Goal: Task Accomplishment & Management: Use online tool/utility

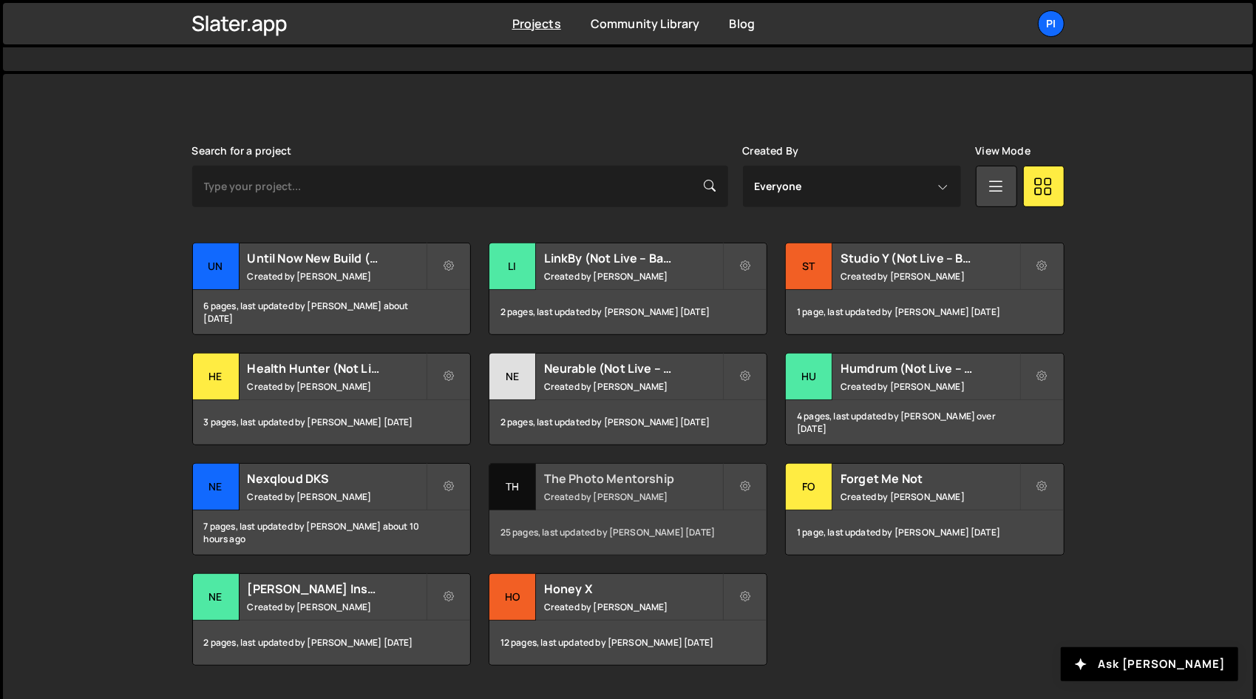
scroll to position [389, 0]
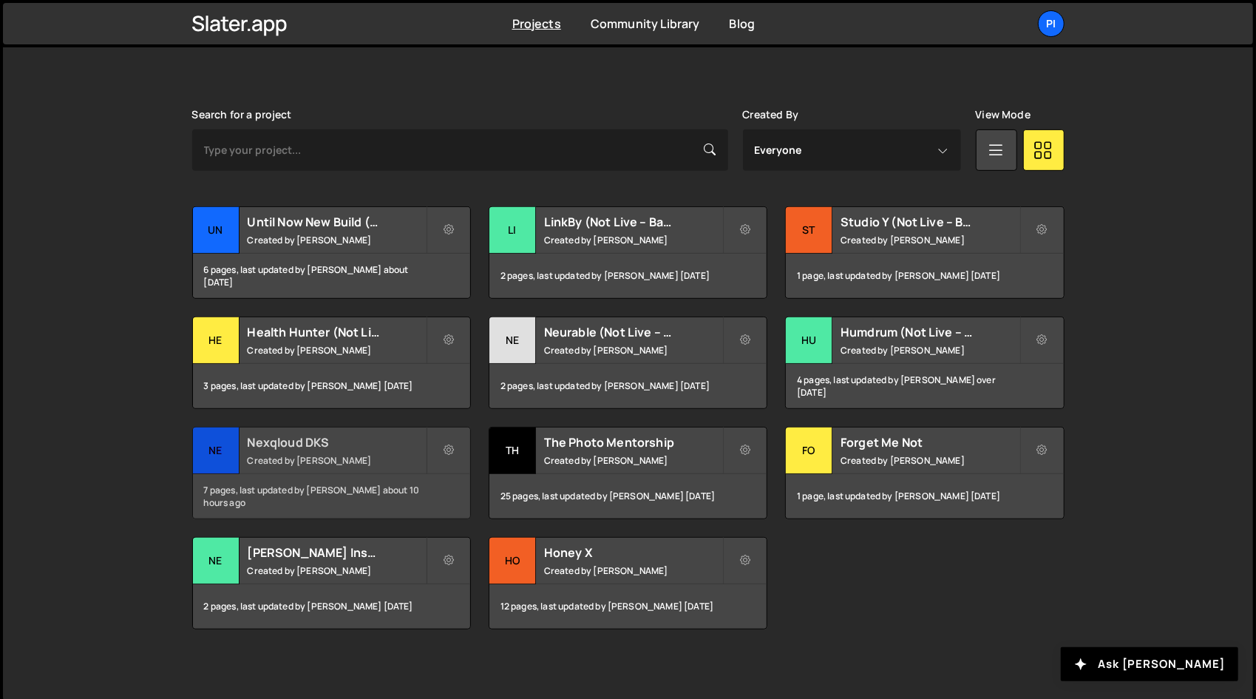
click at [384, 446] on h2 "Nexqloud DKS" at bounding box center [337, 442] width 178 height 16
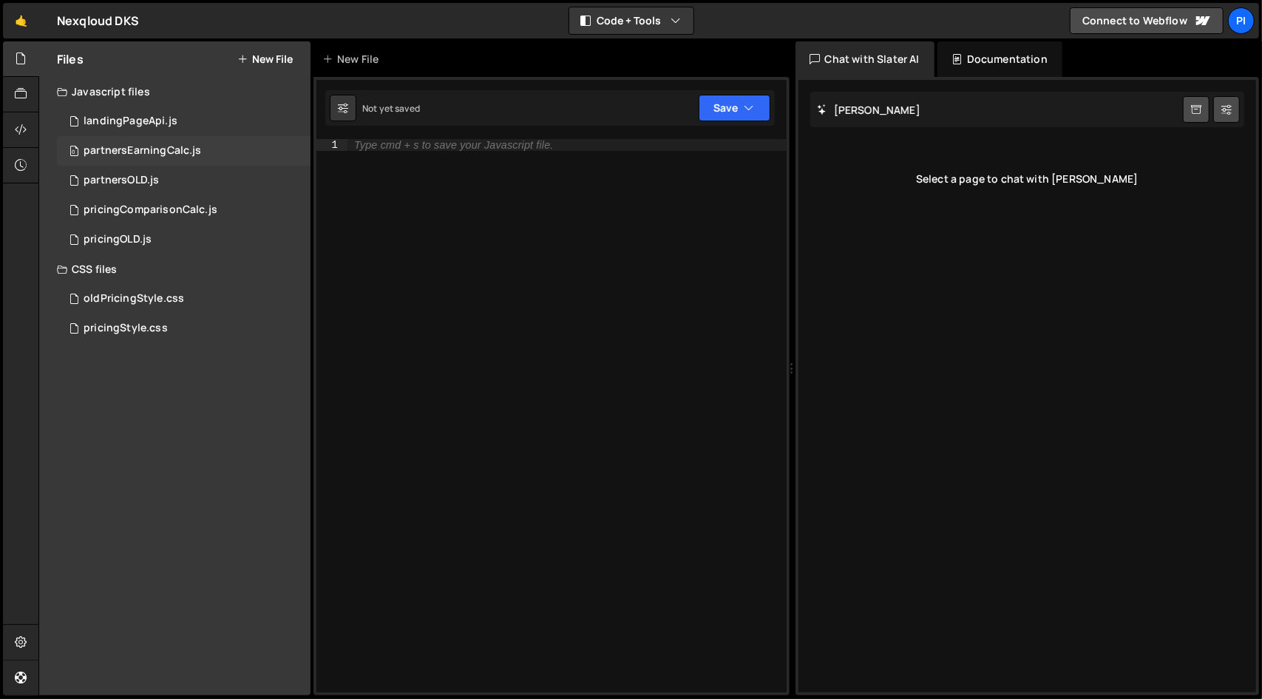
click at [203, 152] on div "0 partnersEarningCalc.js 0" at bounding box center [184, 151] width 254 height 30
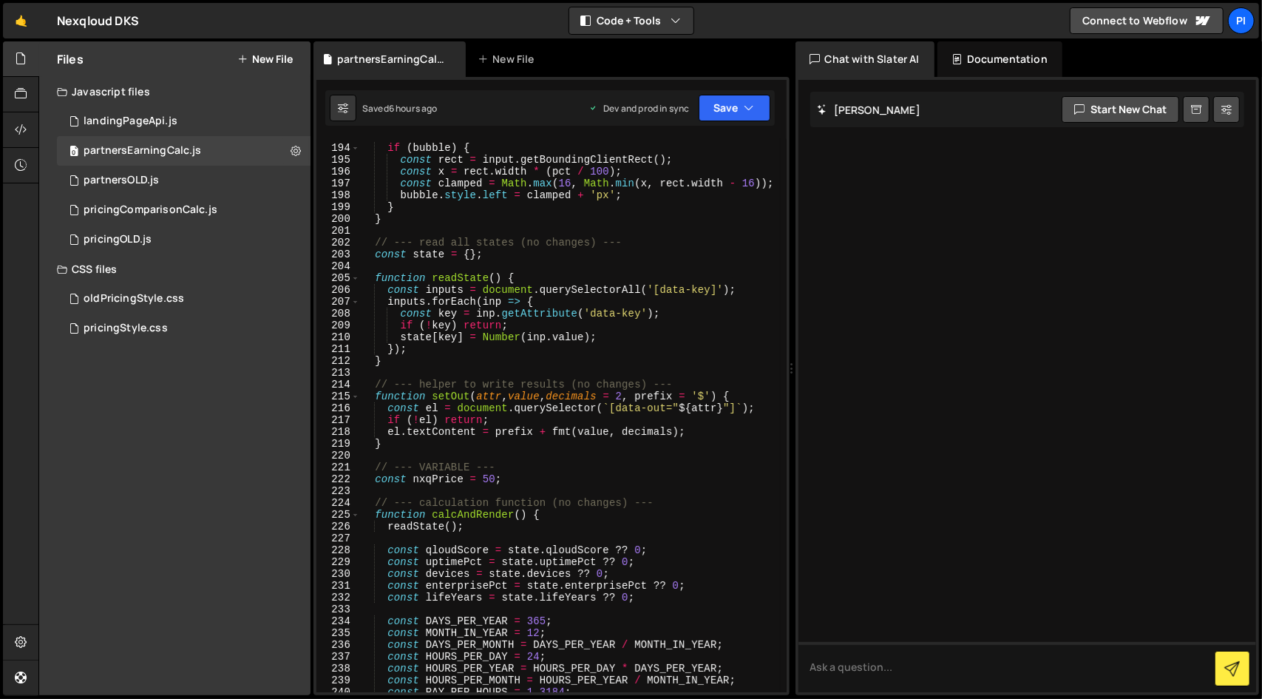
scroll to position [2418, 0]
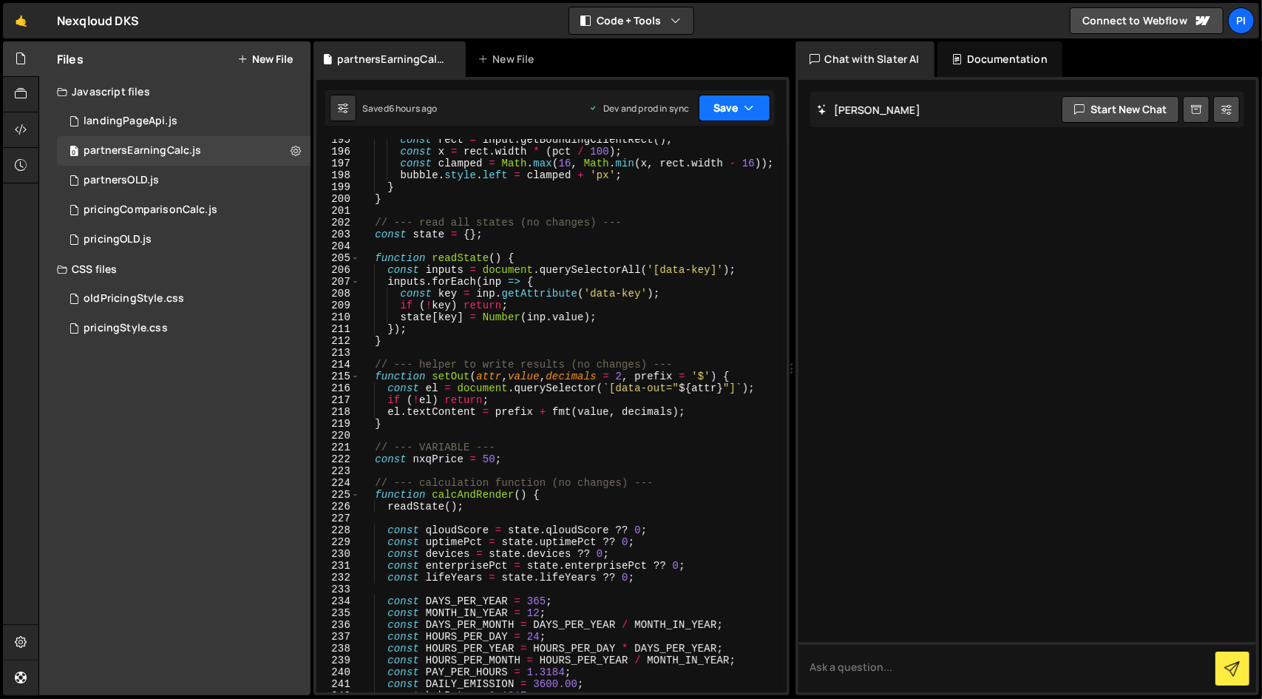
click at [723, 106] on button "Save" at bounding box center [735, 108] width 72 height 27
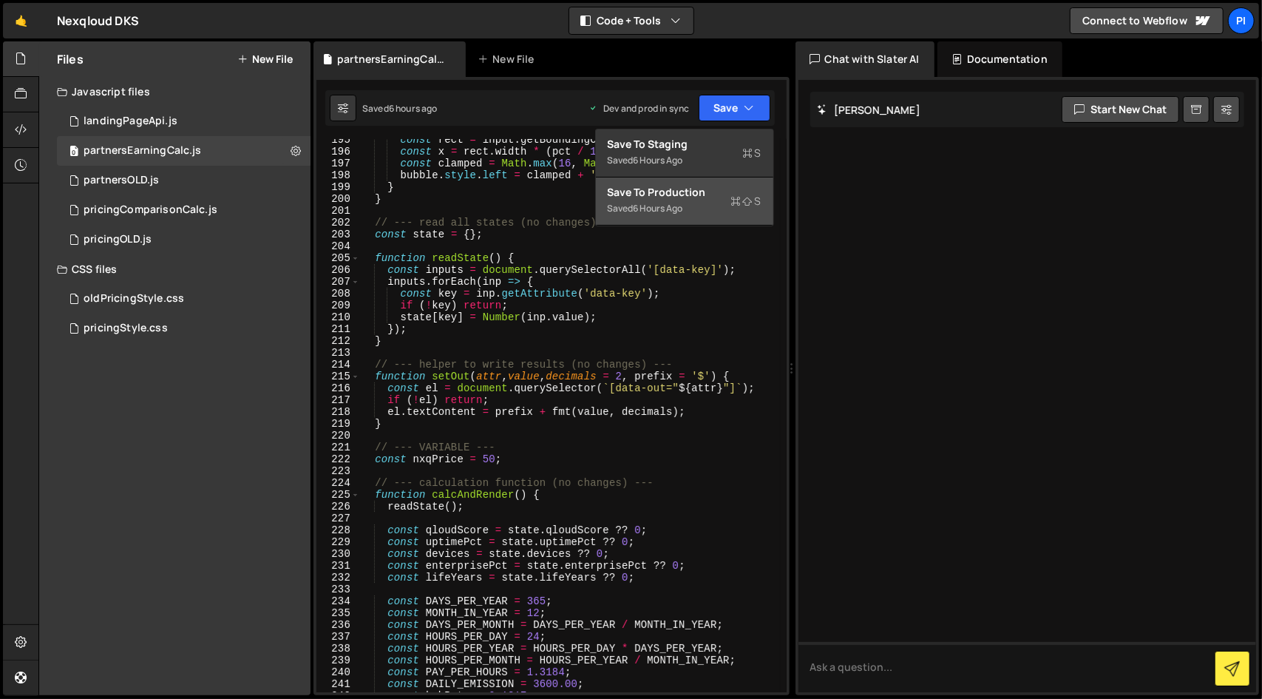
click at [688, 221] on button "Save to Production S Saved 6 hours ago" at bounding box center [684, 201] width 177 height 48
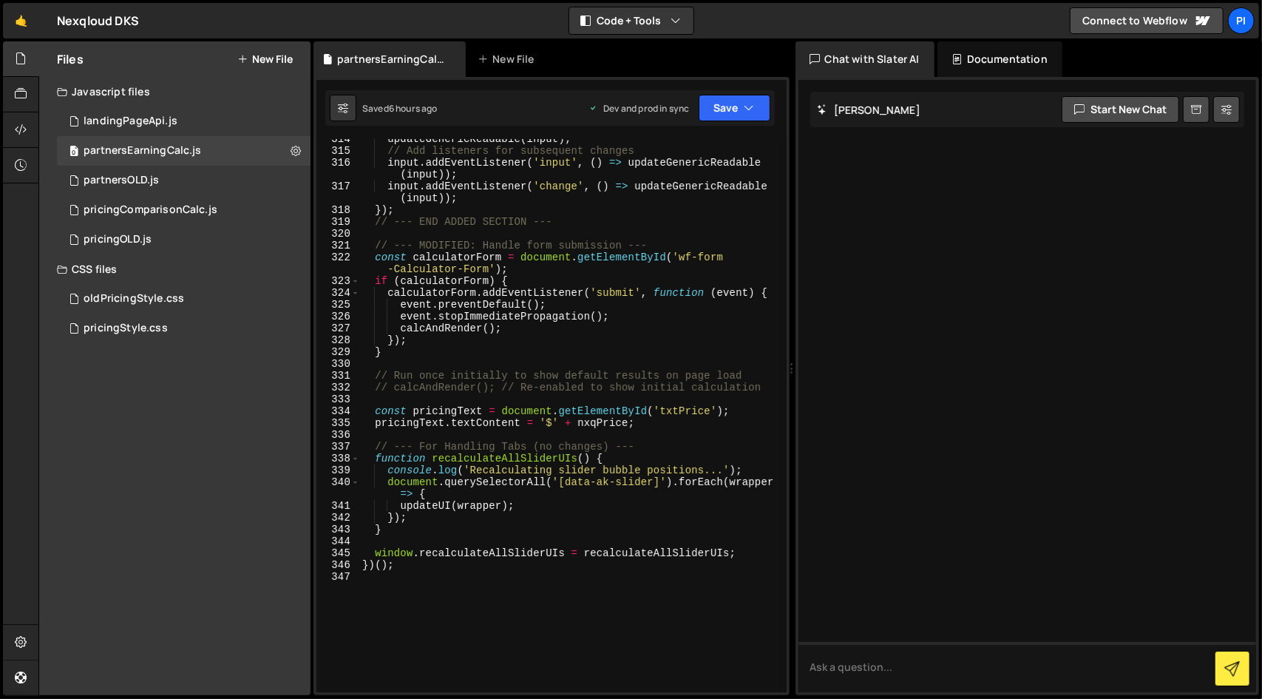
scroll to position [3971, 0]
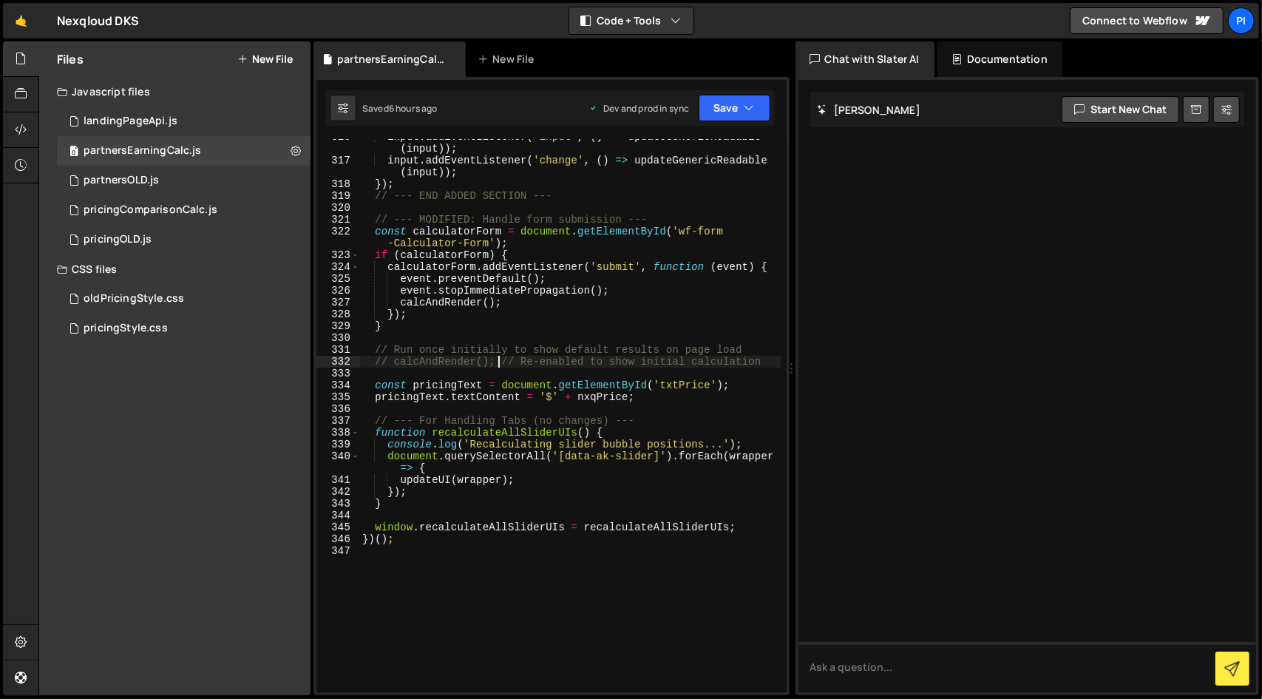
click at [497, 361] on div "input . addEventListener ( 'input' , ( ) => updateGenericReadable ( input )) ; …" at bounding box center [570, 425] width 422 height 589
type textarea "calcAndRender(); // Re-enabled to show initial calculation"
click at [759, 111] on button "Save" at bounding box center [735, 108] width 72 height 27
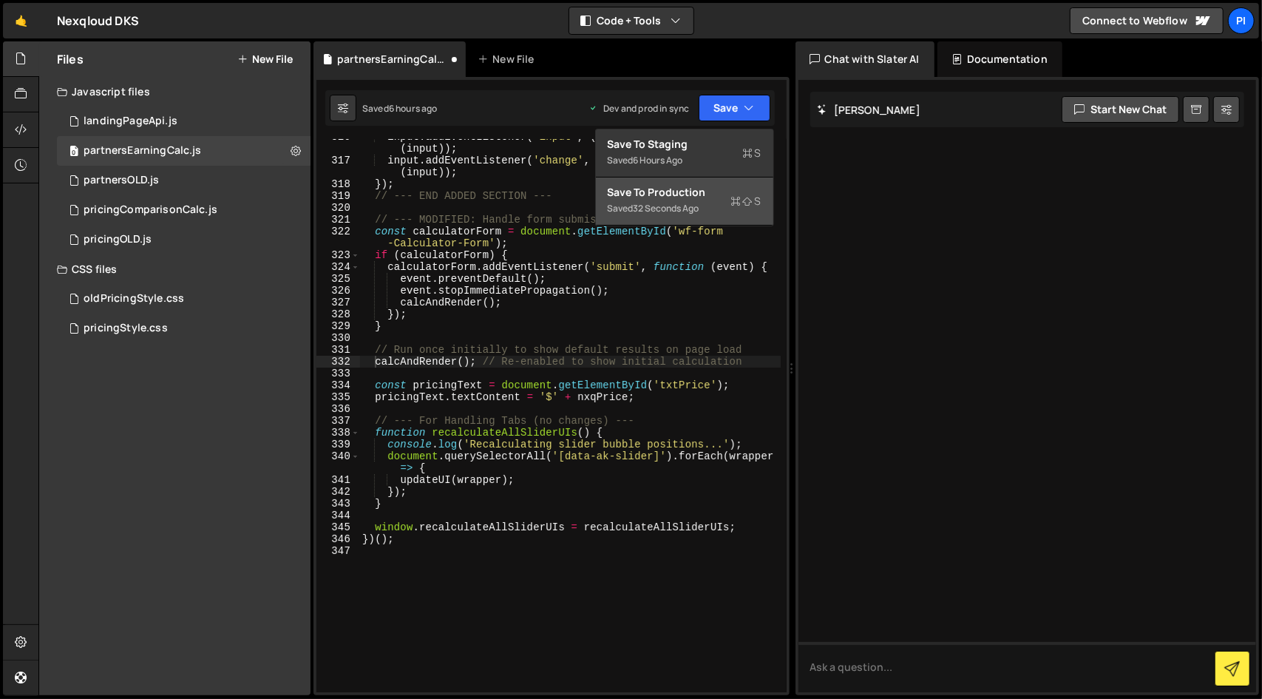
click at [705, 213] on div "Saved 32 seconds ago" at bounding box center [685, 209] width 154 height 18
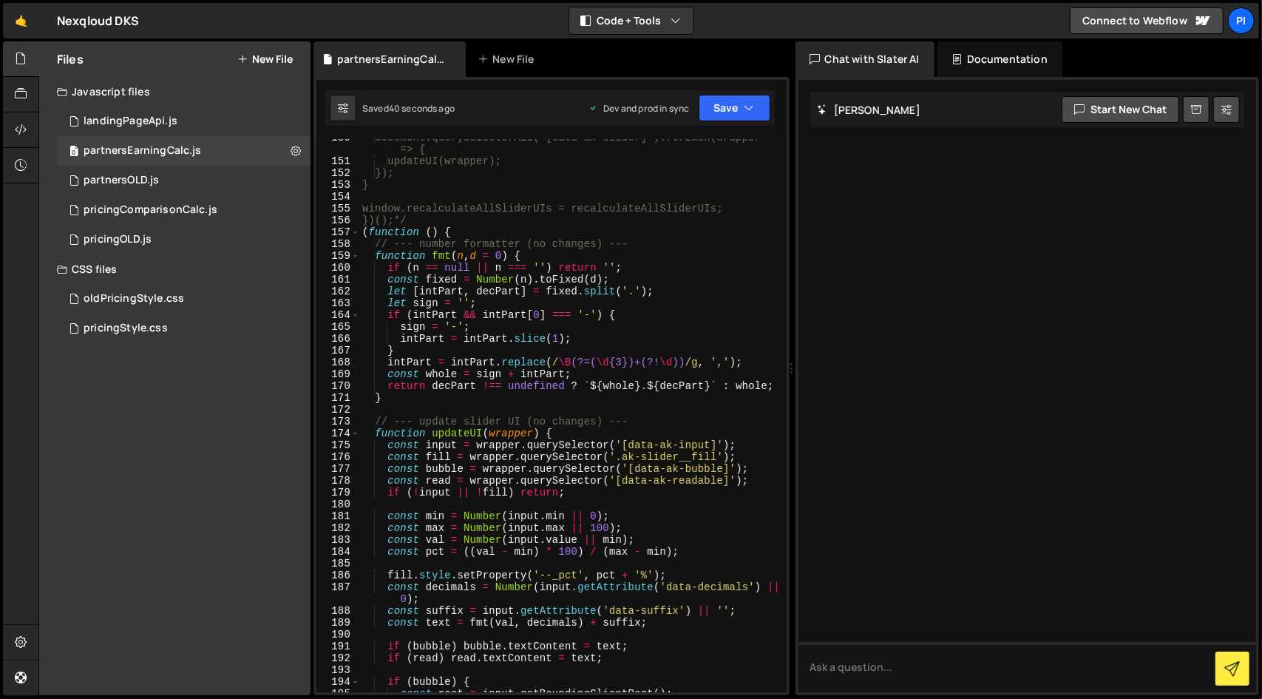
scroll to position [1861, 0]
click at [188, 209] on div "pricingComparisonCalc.js" at bounding box center [151, 209] width 134 height 13
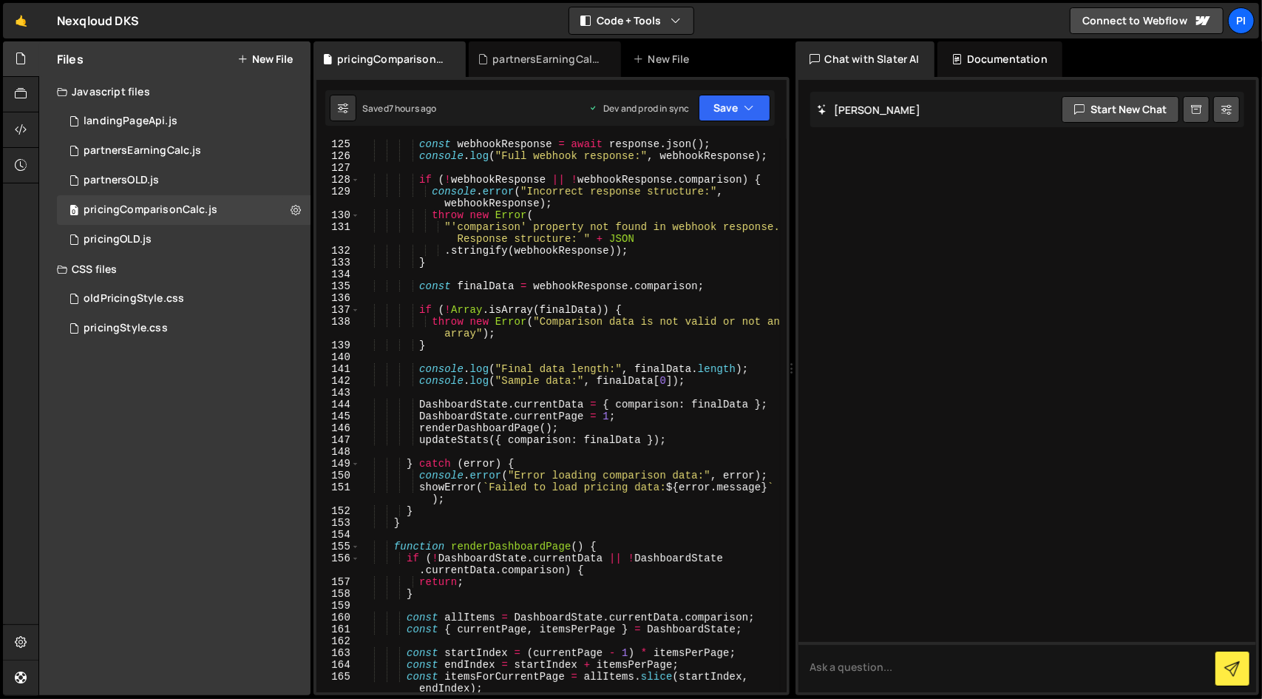
scroll to position [1693, 0]
click at [194, 152] on div "partnersEarningCalc.js" at bounding box center [143, 150] width 118 height 13
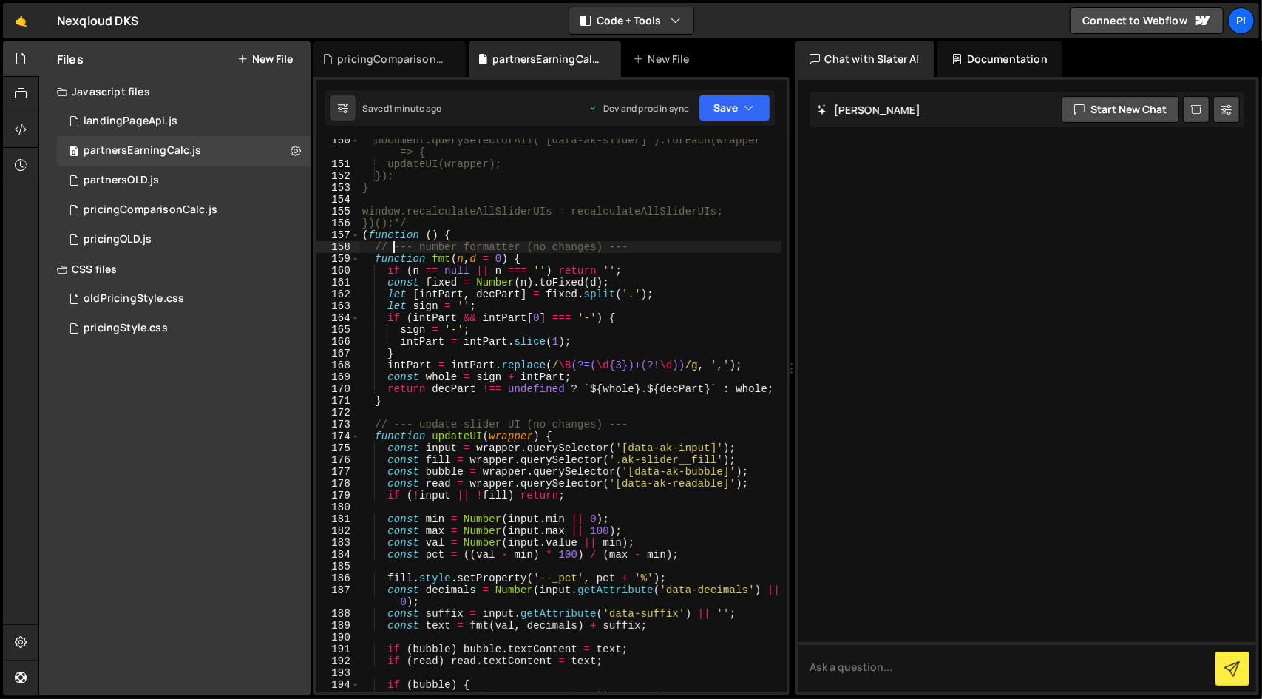
click at [393, 246] on div "document.querySelectorAll('[data-ak-slider]').forEach(wrapper => { updateUI(wra…" at bounding box center [570, 429] width 422 height 589
type textarea "(function () {"
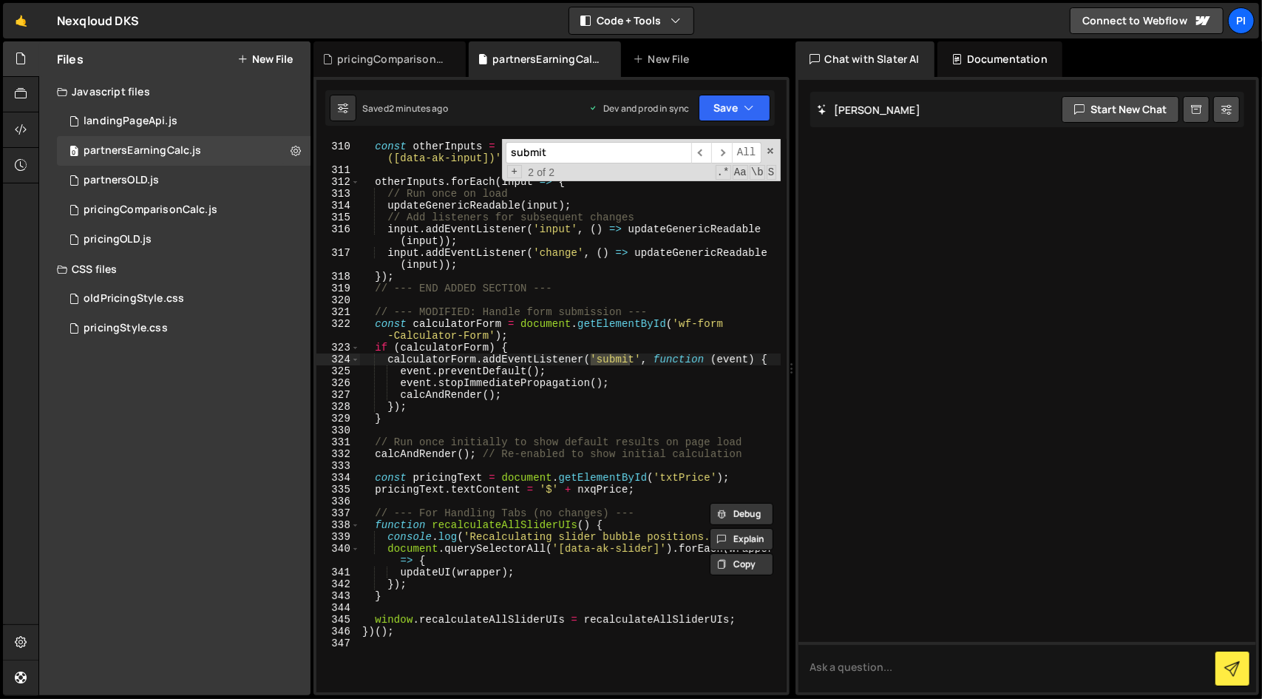
scroll to position [3879, 0]
type input "submit"
click at [769, 149] on span at bounding box center [770, 151] width 10 height 10
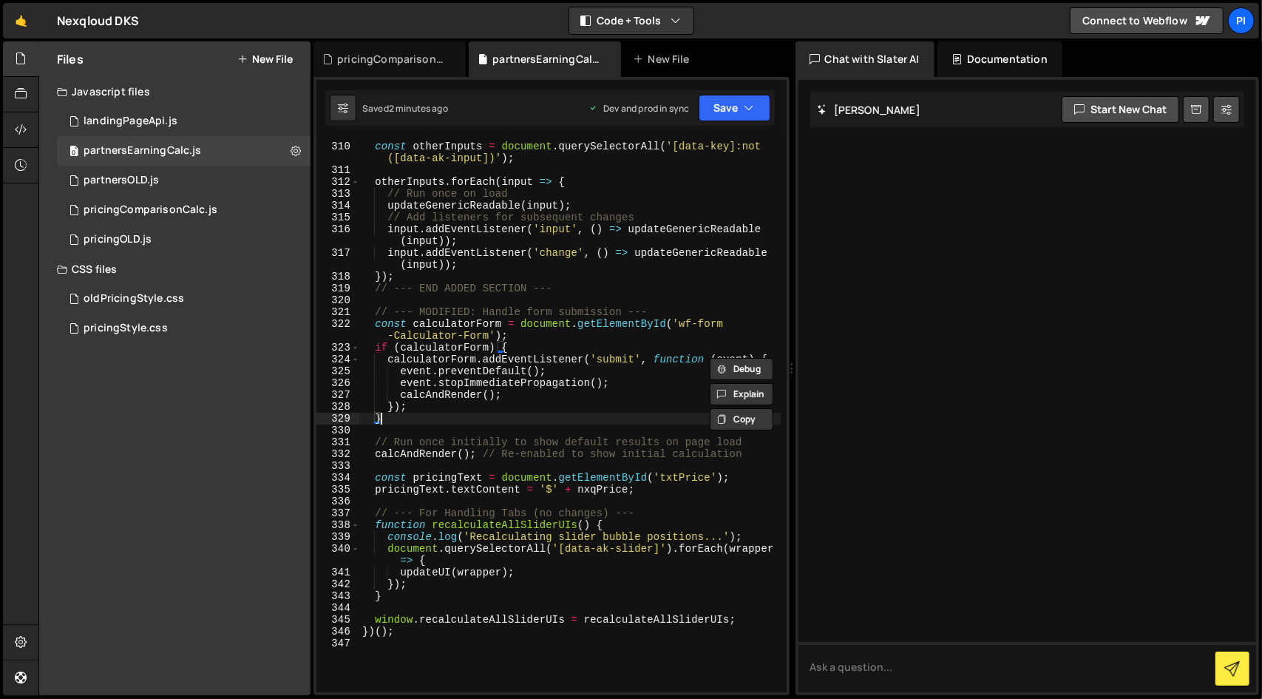
click at [525, 421] on div "// Find all inputs/selects that have a data-key but are NOT sliders const other…" at bounding box center [570, 411] width 422 height 589
type textarea "}"
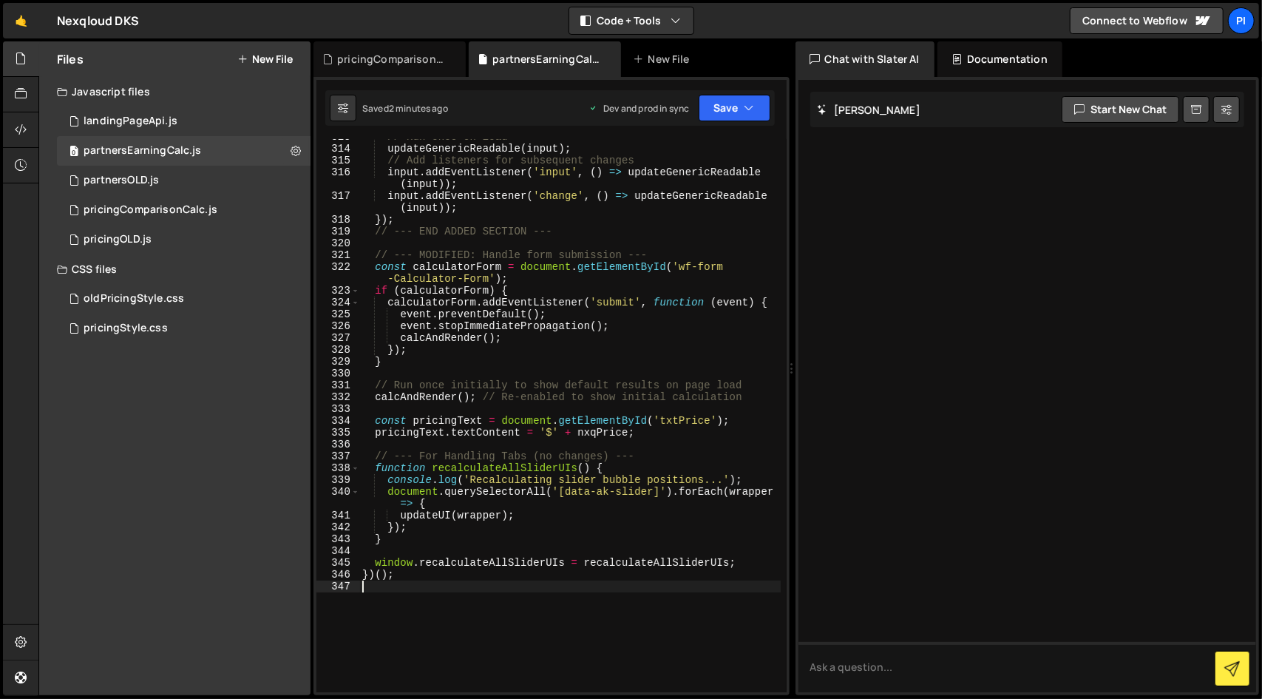
click at [473, 585] on div "// Run once on load updateGenericReadable ( input ) ; // Add listeners for subs…" at bounding box center [570, 419] width 422 height 577
click at [473, 576] on div "// Run once on load updateGenericReadable ( input ) ; // Add listeners for subs…" at bounding box center [570, 419] width 422 height 577
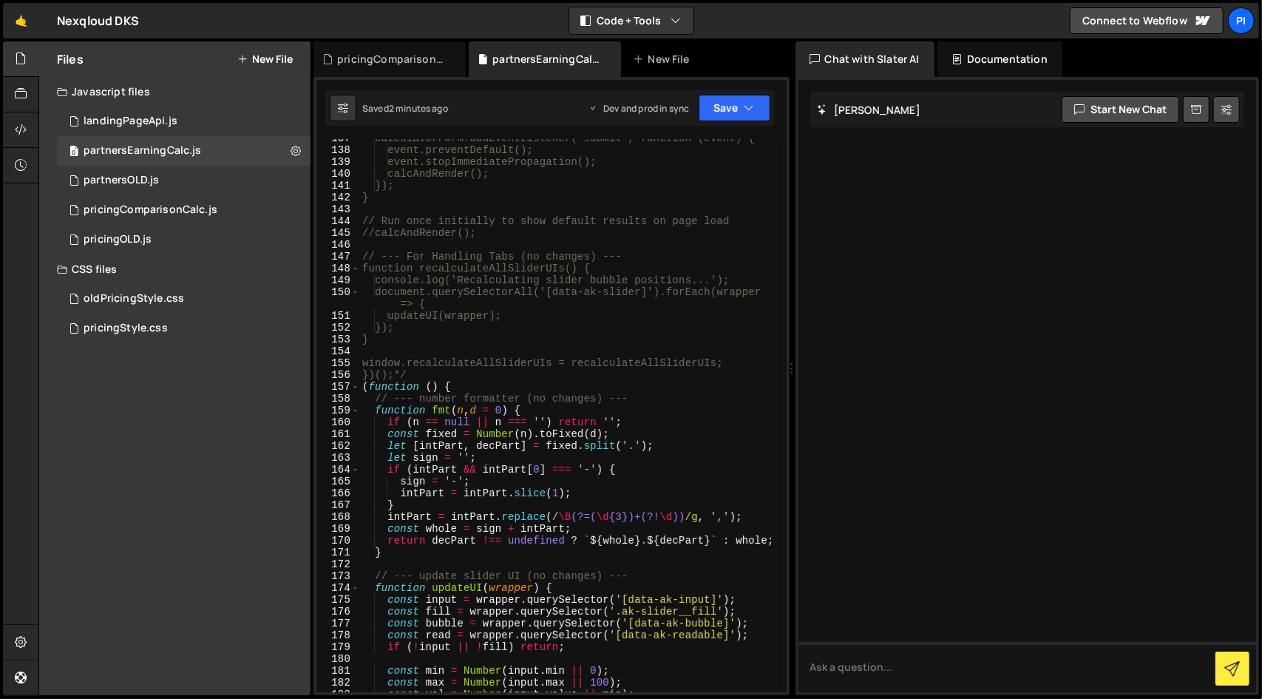
scroll to position [1710, 0]
click at [365, 385] on div "calculatorForm.addEventListener('submit', function (event) { event.preventDefau…" at bounding box center [570, 420] width 422 height 577
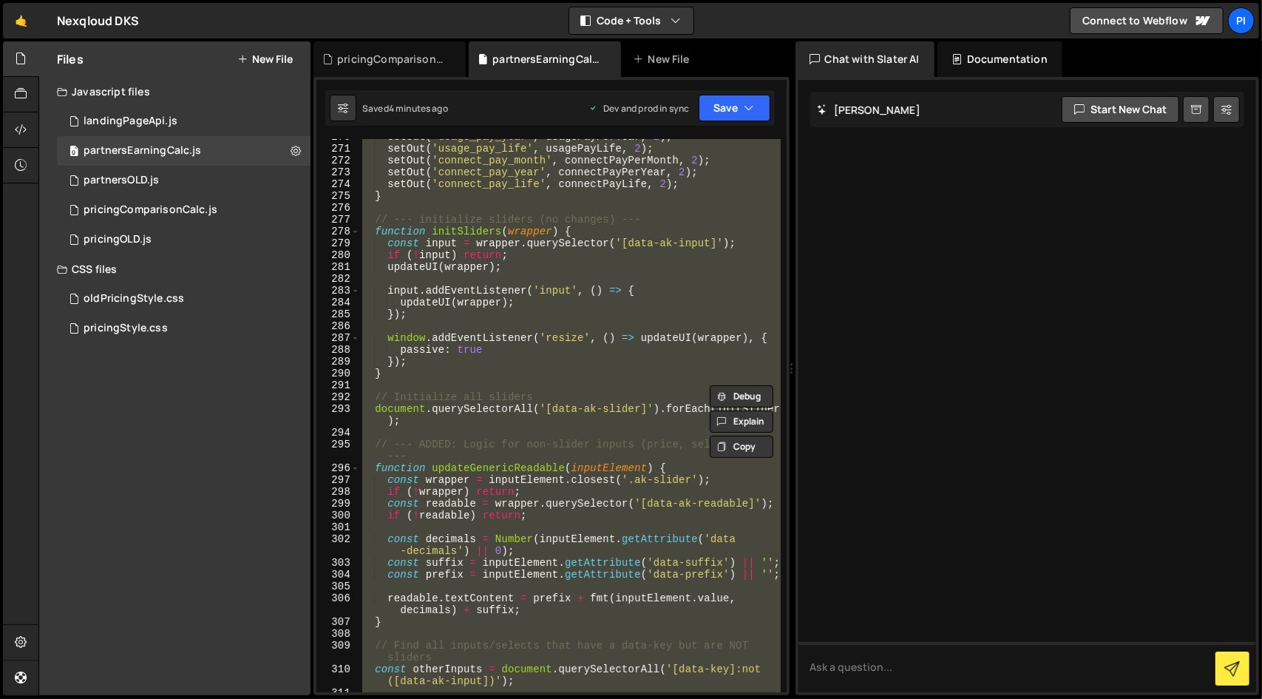
click at [555, 612] on div "setOut ( 'usage_pay_year' , usagePayPerYear , 2 ) ; setOut ( 'usage_pay_life' ,…" at bounding box center [569, 415] width 421 height 553
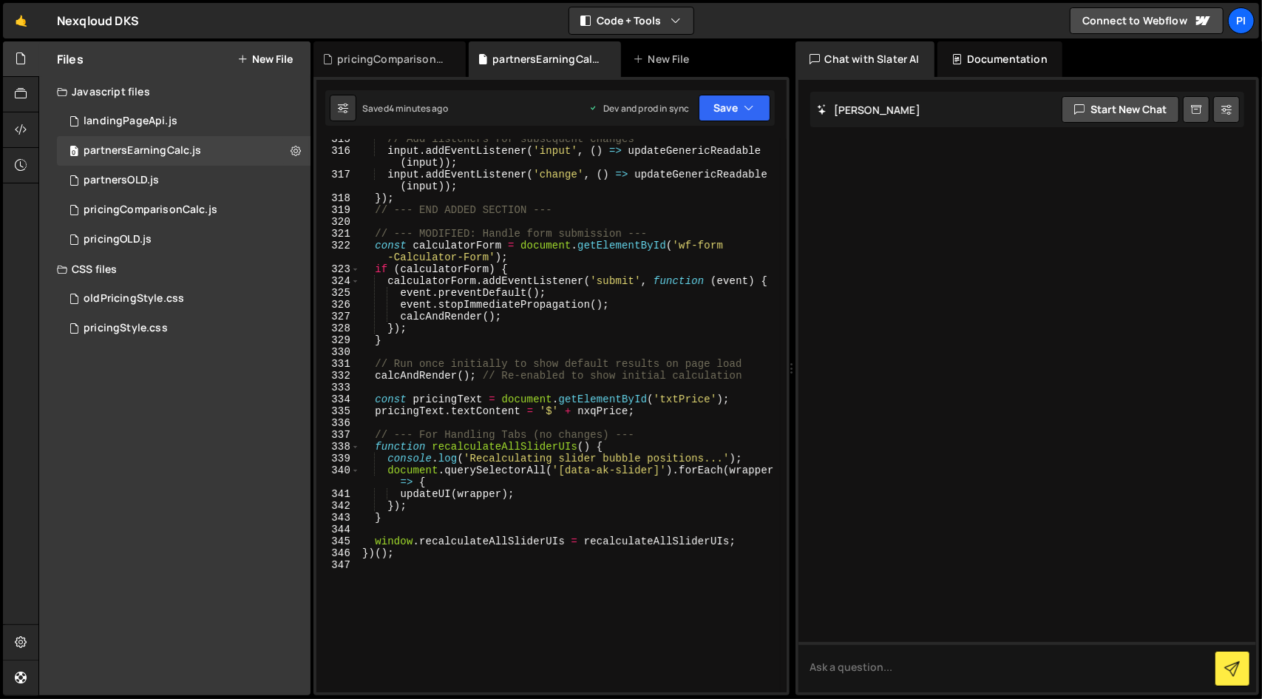
scroll to position [3956, 0]
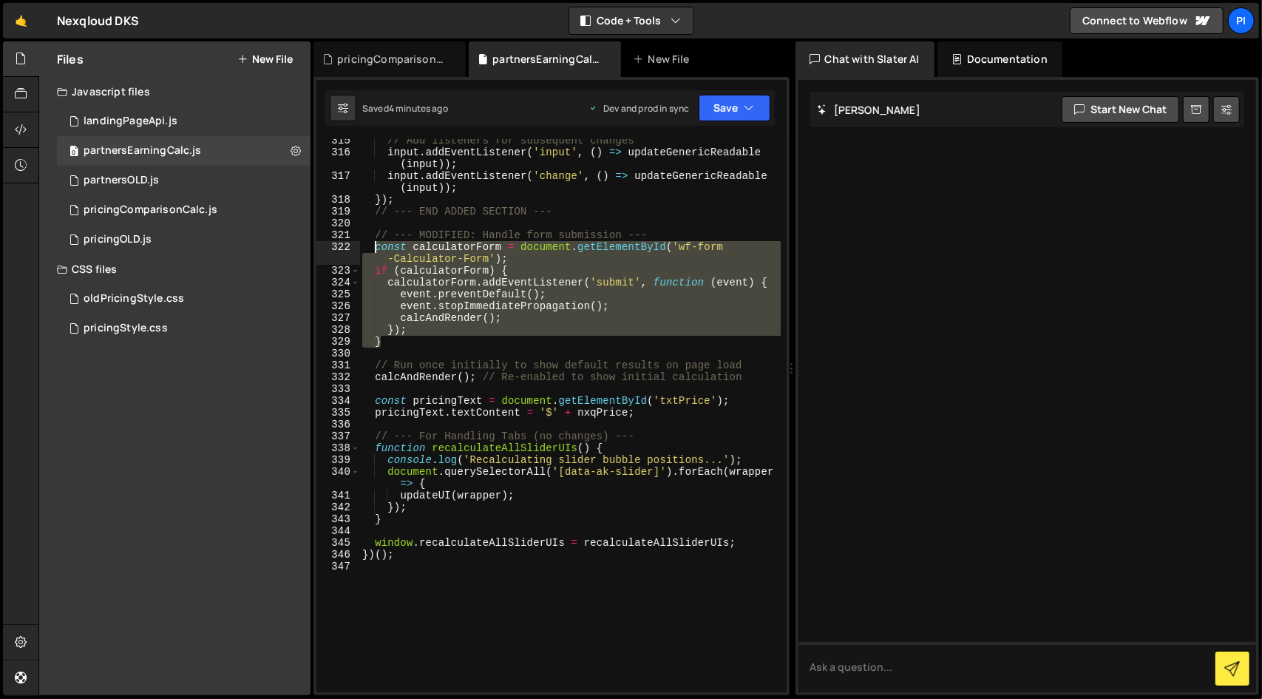
drag, startPoint x: 413, startPoint y: 339, endPoint x: 376, endPoint y: 249, distance: 97.2
click at [376, 249] on div "// Add listeners for subsequent changes input . addEventListener ( 'input' , ( …" at bounding box center [570, 423] width 422 height 577
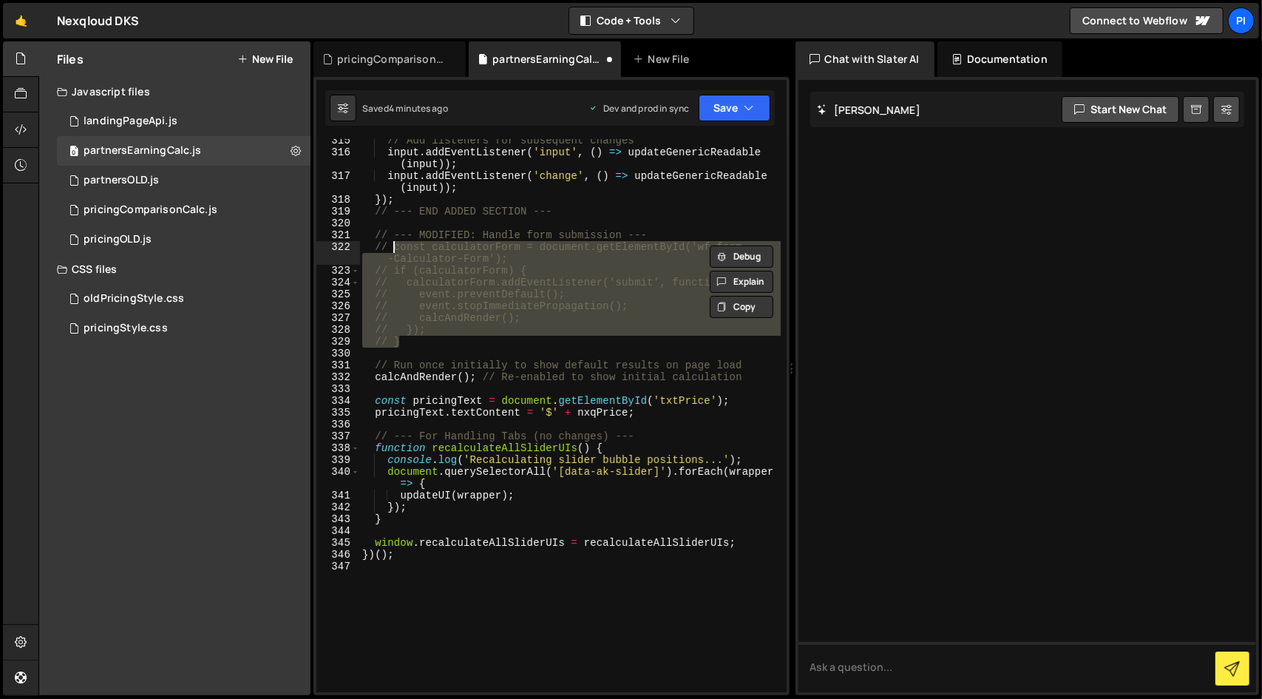
type textarea "// }"
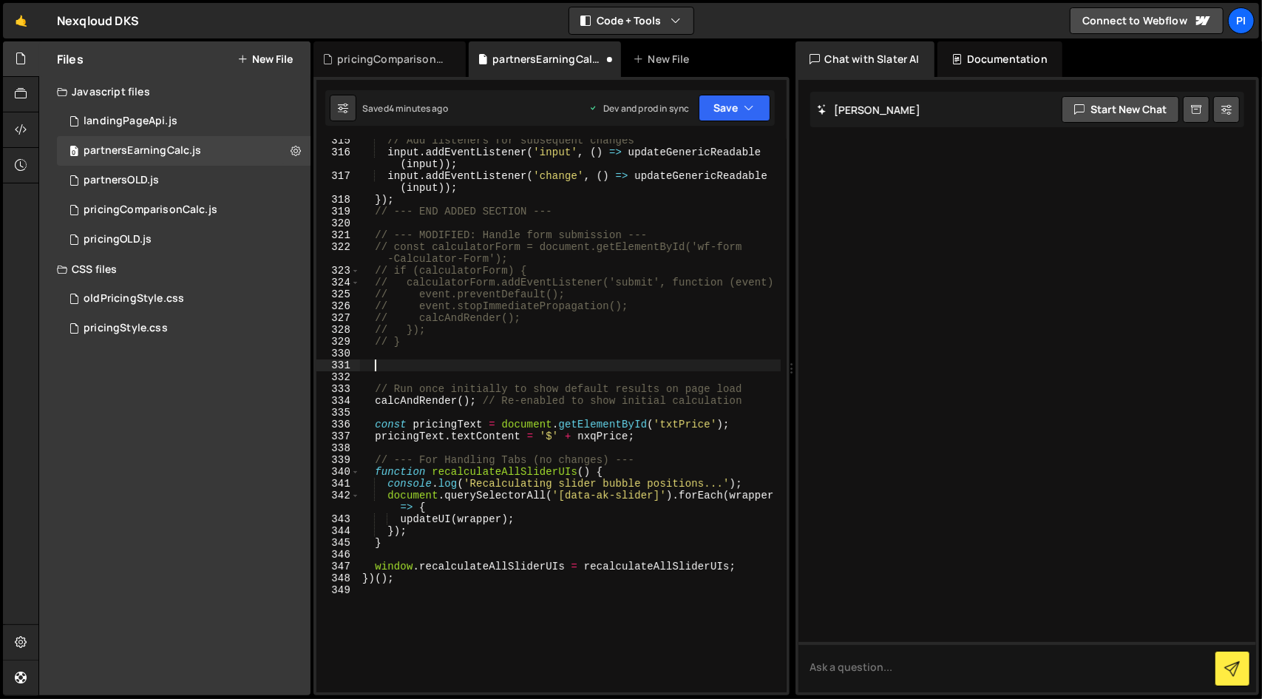
paste textarea "});"
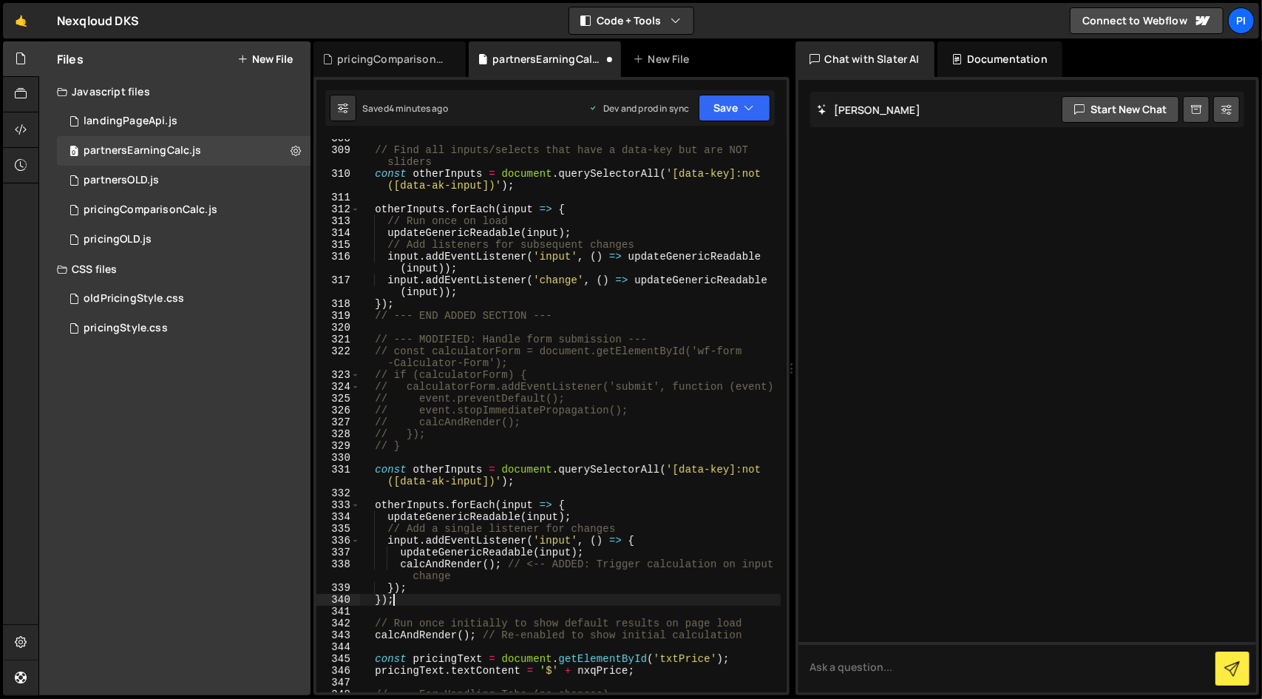
scroll to position [3846, 0]
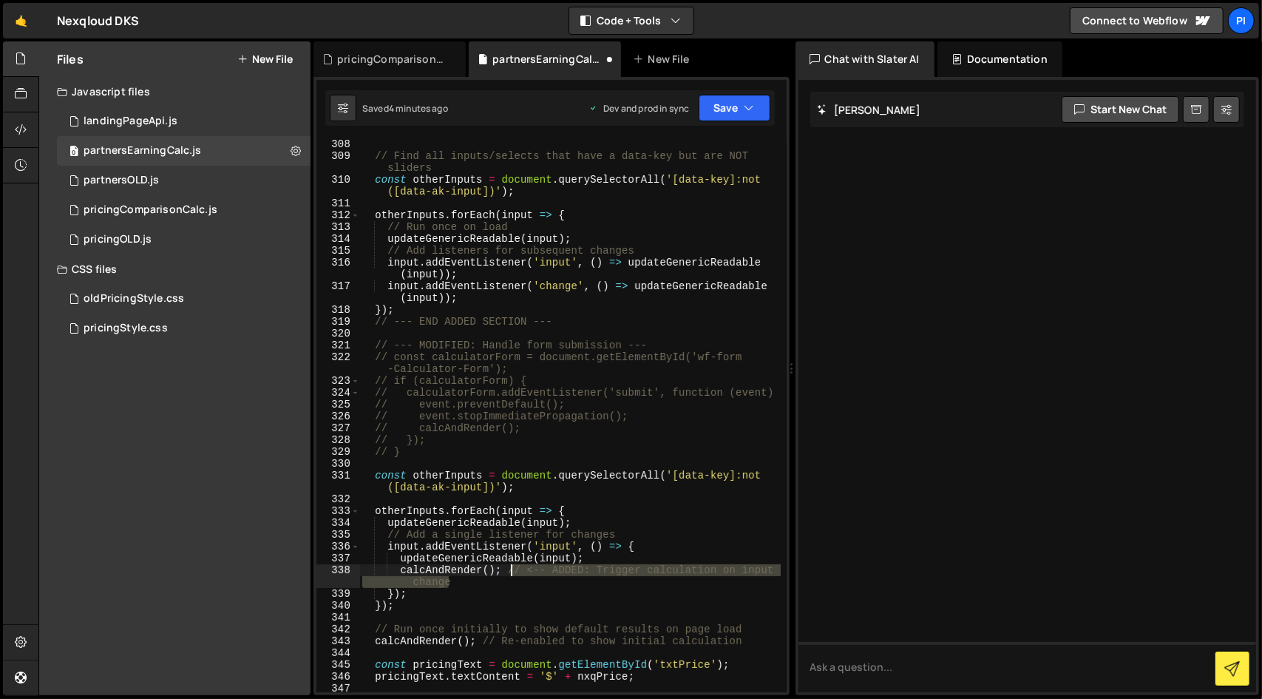
drag, startPoint x: 531, startPoint y: 583, endPoint x: 513, endPoint y: 572, distance: 21.3
click at [513, 572] on div "// Find all inputs/selects that have a data-key but are NOT sliders const other…" at bounding box center [570, 426] width 422 height 577
click at [505, 572] on div "// Find all inputs/selects that have a data-key but are NOT sliders const other…" at bounding box center [570, 426] width 422 height 577
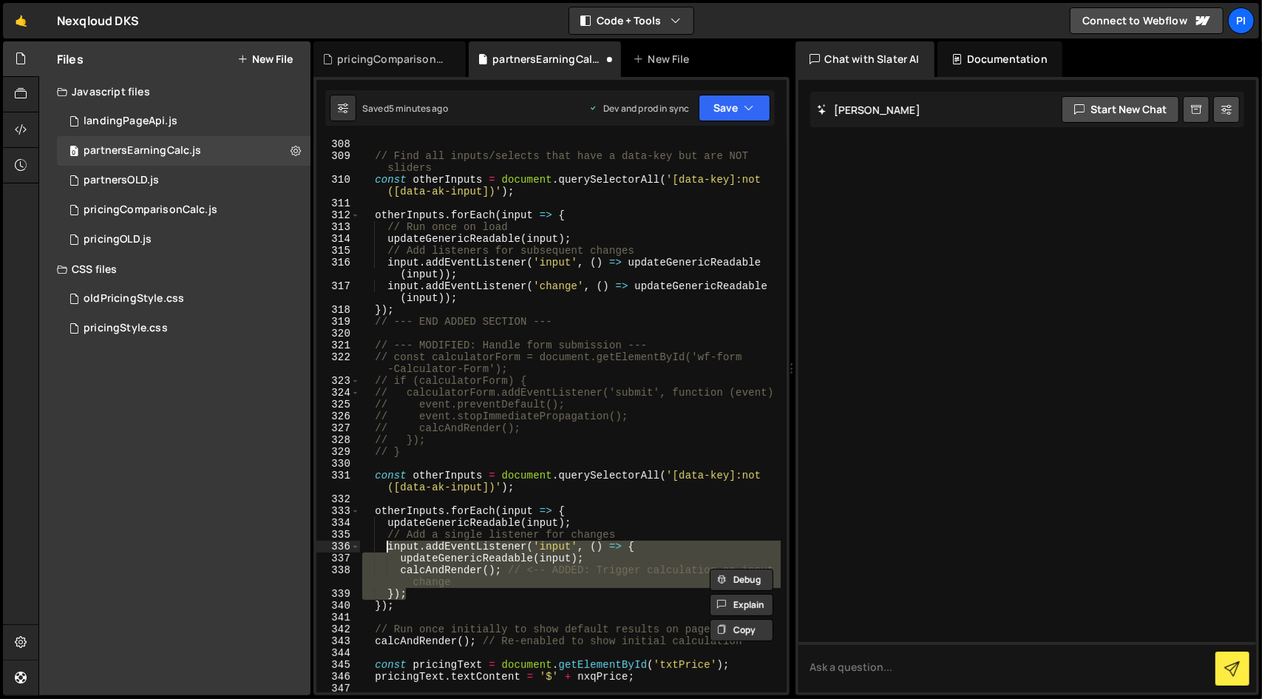
drag, startPoint x: 424, startPoint y: 592, endPoint x: 387, endPoint y: 544, distance: 61.2
click at [387, 544] on div "// Find all inputs/selects that have a data-key but are NOT sliders const other…" at bounding box center [570, 426] width 422 height 577
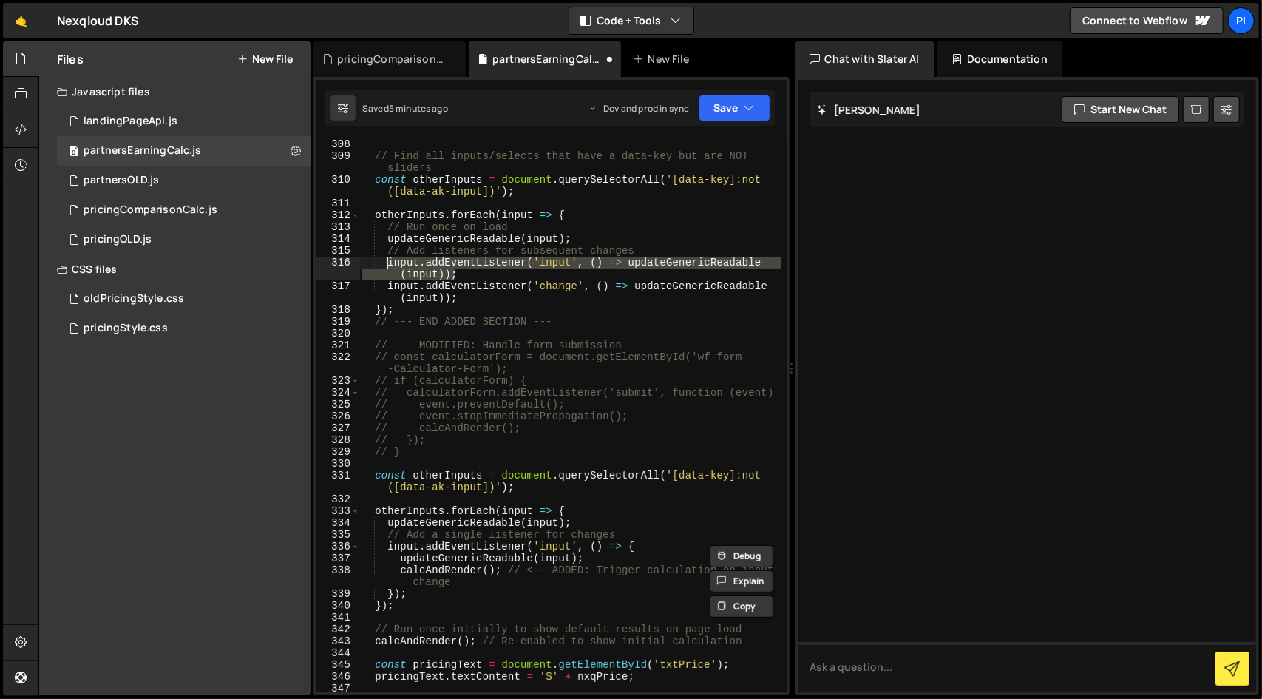
drag, startPoint x: 492, startPoint y: 273, endPoint x: 389, endPoint y: 262, distance: 103.4
click at [389, 262] on div "// Find all inputs/selects that have a data-key but are NOT sliders const other…" at bounding box center [570, 426] width 422 height 577
paste textarea "}"
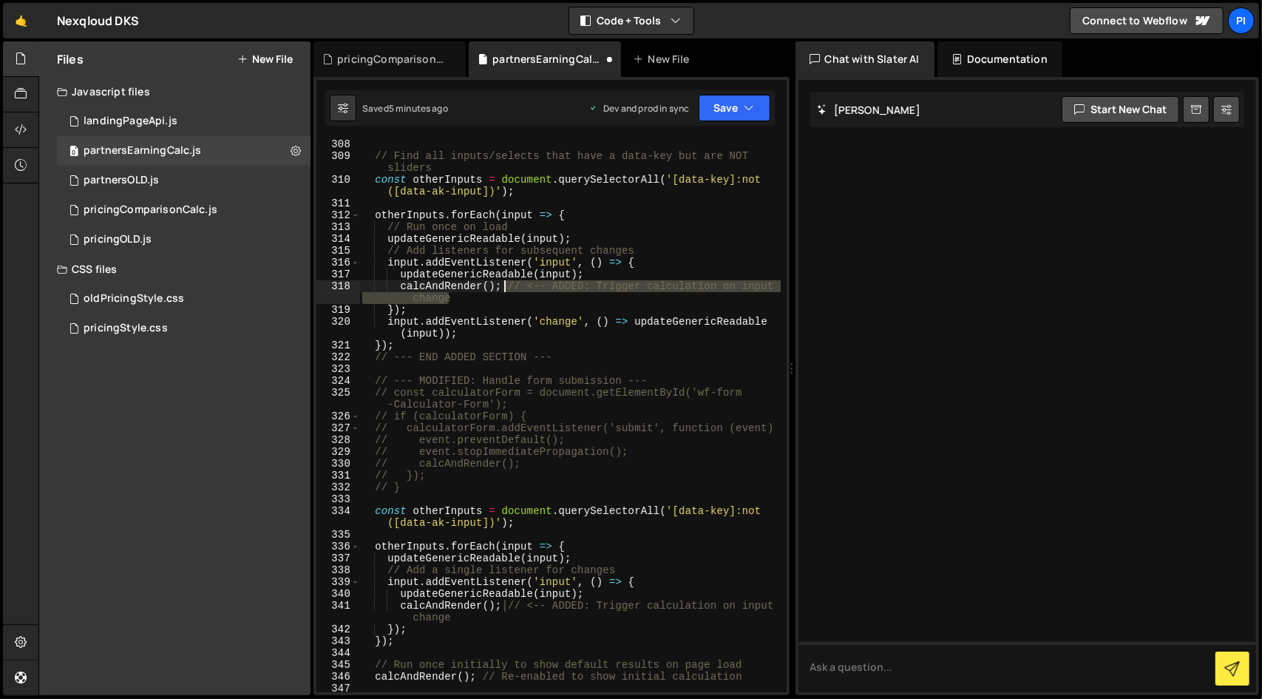
drag, startPoint x: 545, startPoint y: 299, endPoint x: 504, endPoint y: 287, distance: 42.4
click at [504, 287] on div "// Find all inputs/selects that have a data-key but are NOT sliders const other…" at bounding box center [570, 426] width 422 height 577
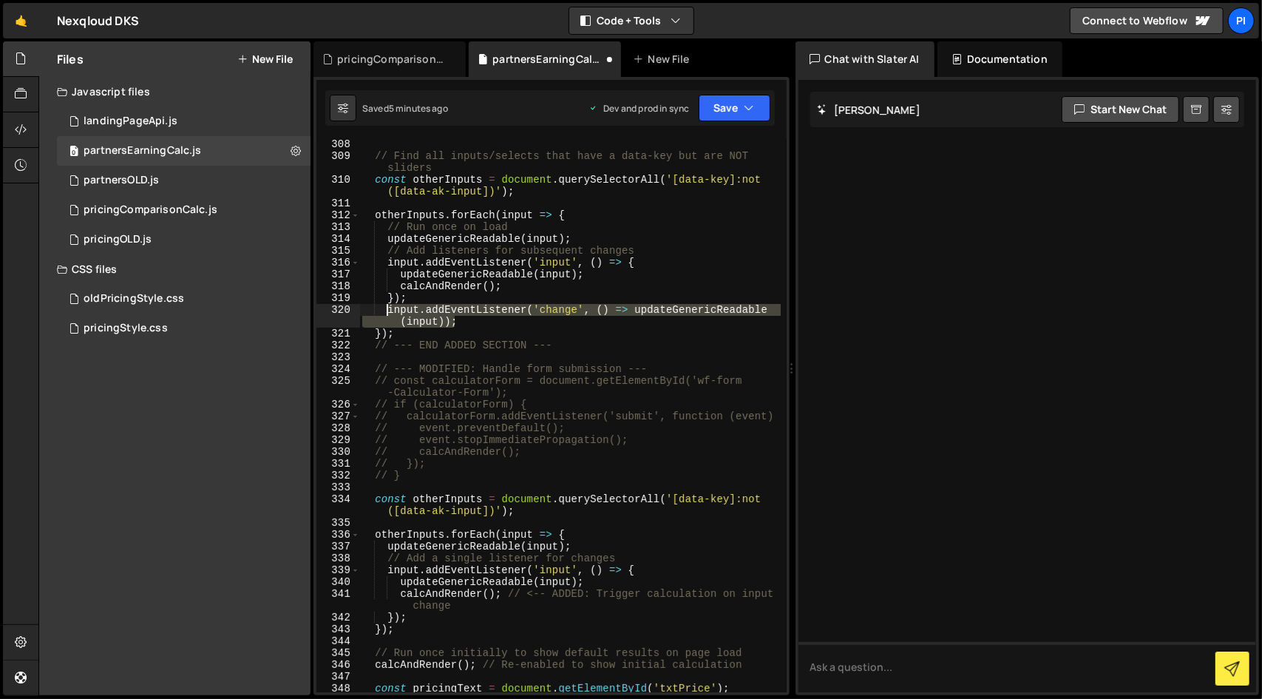
drag, startPoint x: 513, startPoint y: 322, endPoint x: 388, endPoint y: 310, distance: 126.3
click at [388, 310] on div "// Find all inputs/selects that have a data-key but are NOT sliders const other…" at bounding box center [570, 426] width 422 height 577
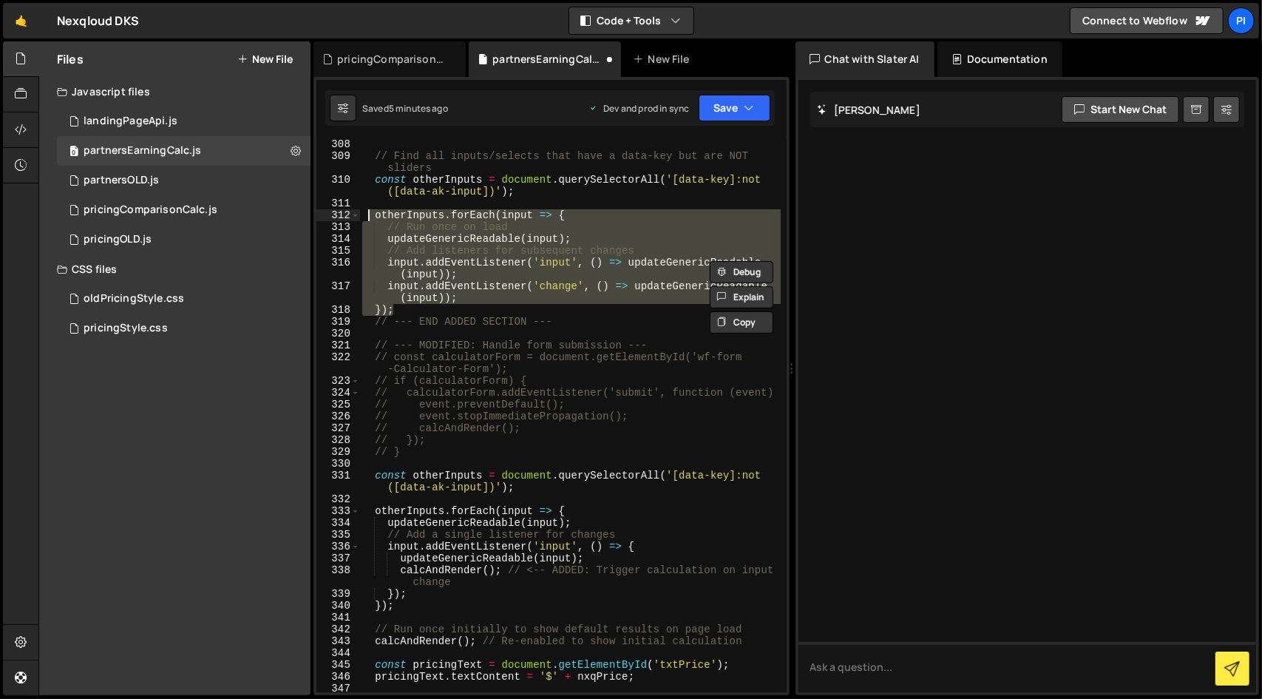
drag, startPoint x: 416, startPoint y: 311, endPoint x: 370, endPoint y: 220, distance: 101.9
click at [370, 220] on div "// Find all inputs/selects that have a data-key but are NOT sliders const other…" at bounding box center [570, 426] width 422 height 577
click at [420, 606] on div "// Find all inputs/selects that have a data-key but are NOT sliders const other…" at bounding box center [570, 426] width 422 height 577
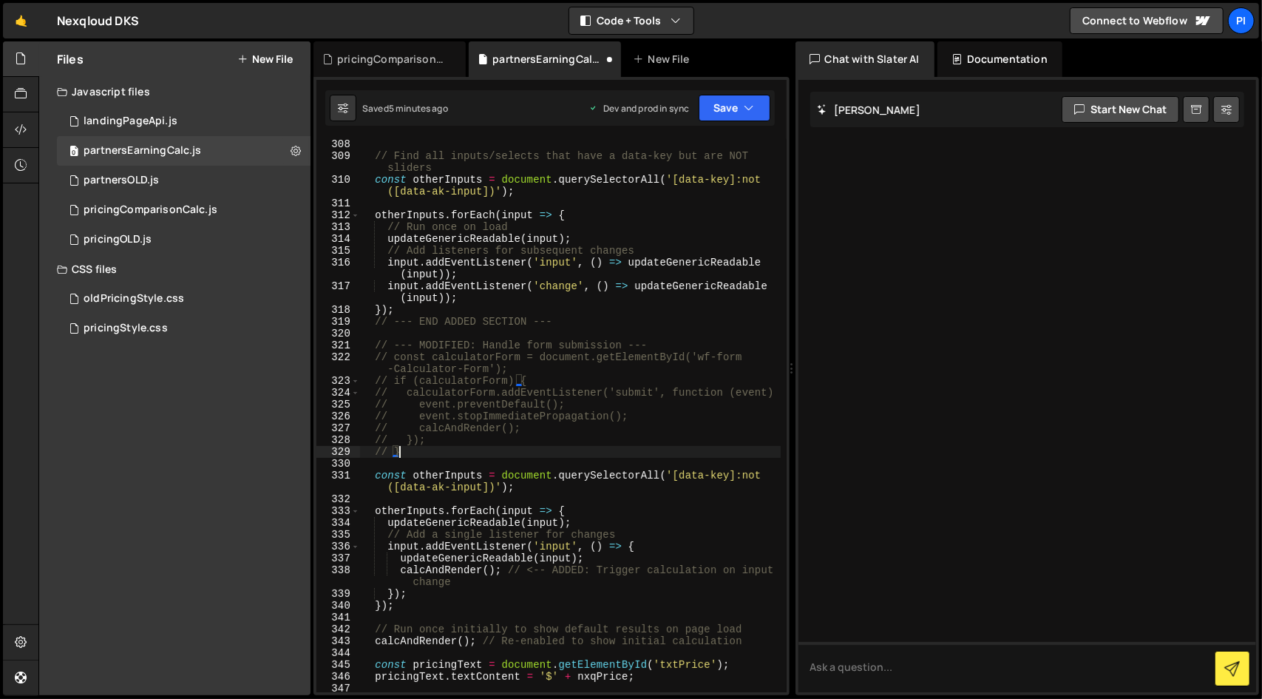
click at [435, 447] on div "// Find all inputs/selects that have a data-key but are NOT sliders const other…" at bounding box center [570, 426] width 422 height 577
type textarea "// }"
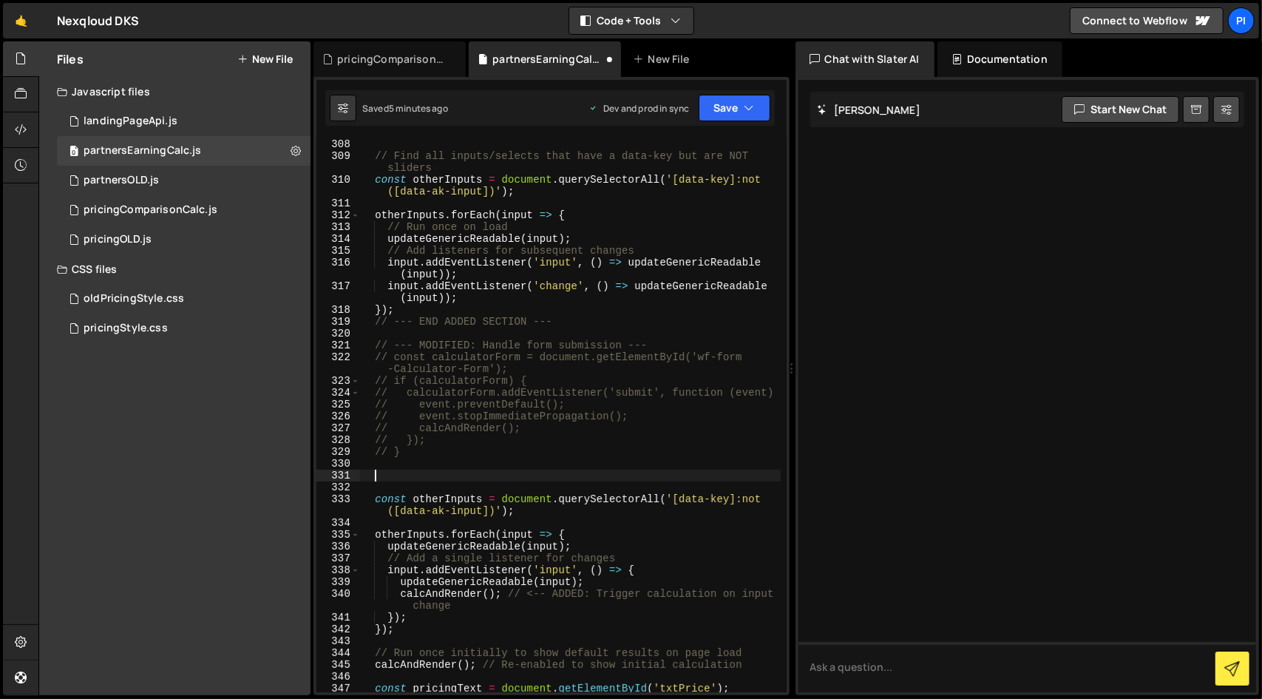
paste textarea "});"
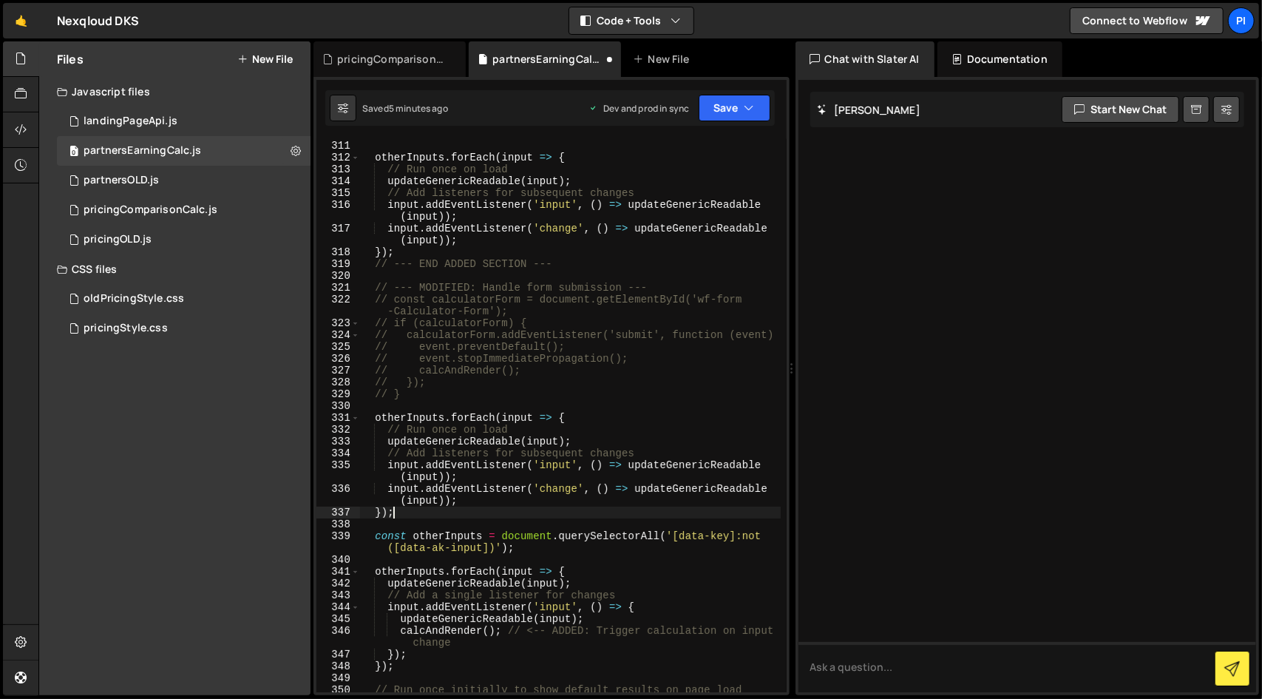
scroll to position [3905, 0]
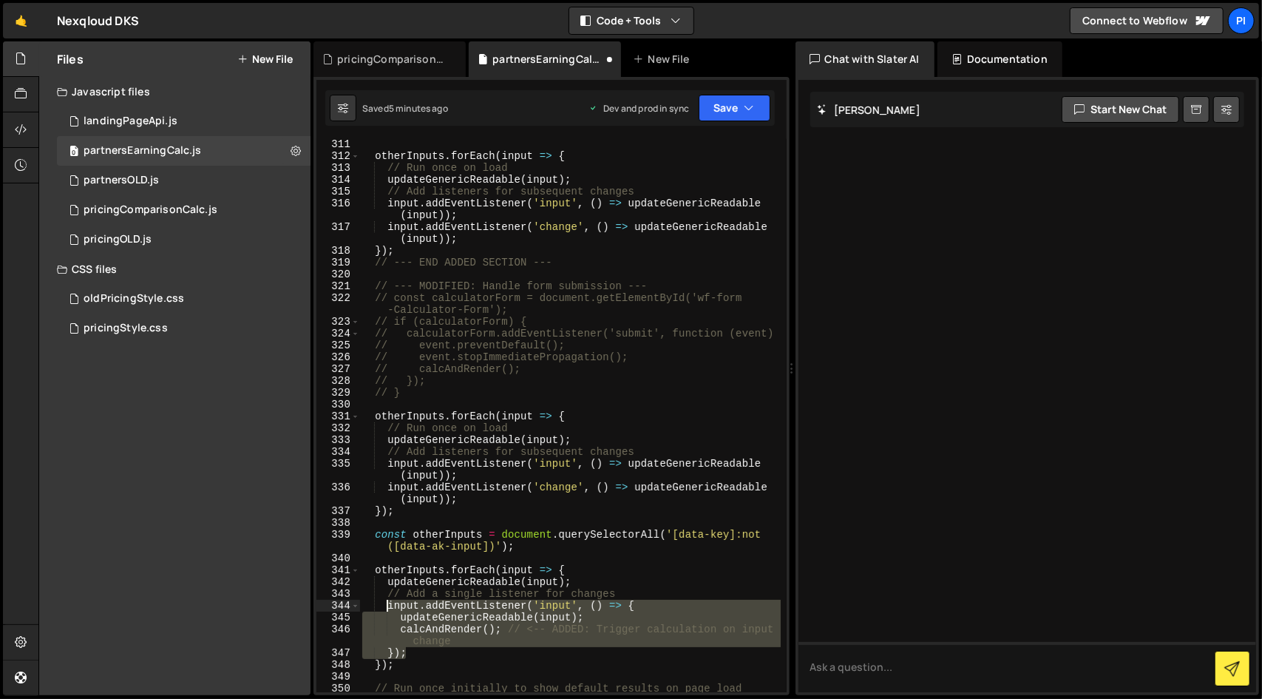
drag, startPoint x: 413, startPoint y: 654, endPoint x: 385, endPoint y: 606, distance: 56.0
click at [385, 606] on div "otherInputs . forEach ( input => { // Run once on load updateGenericReadable ( …" at bounding box center [570, 426] width 422 height 577
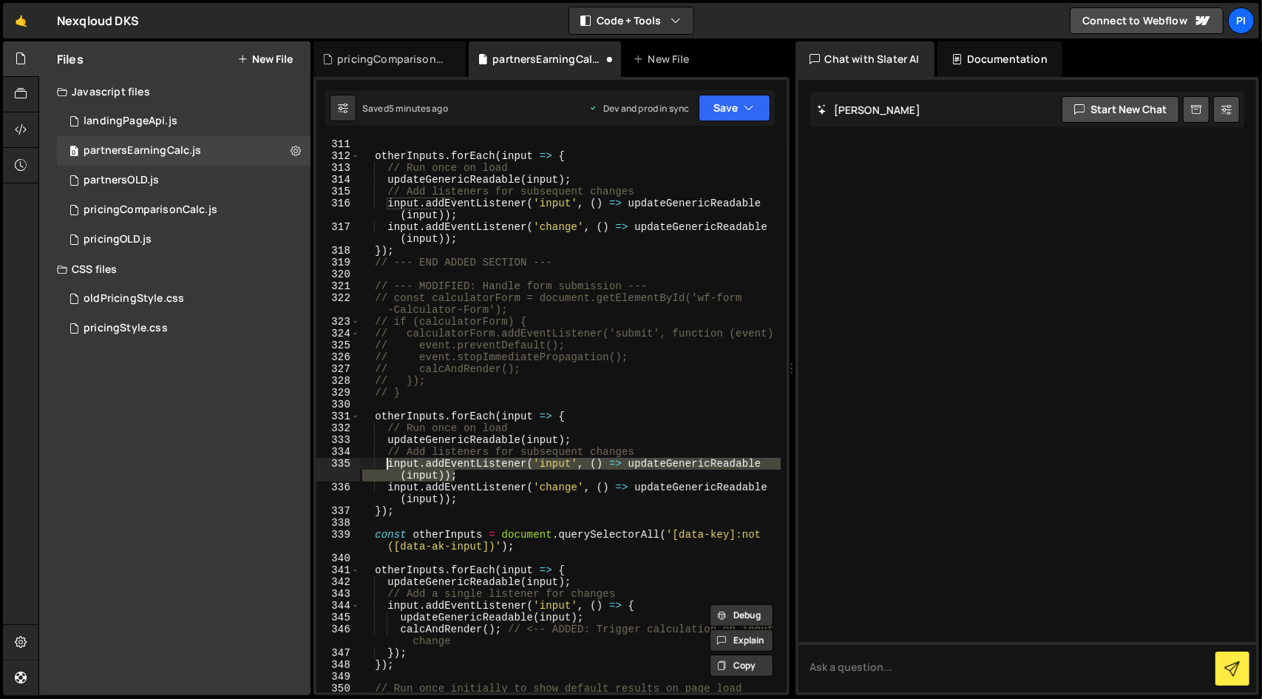
drag, startPoint x: 459, startPoint y: 476, endPoint x: 386, endPoint y: 465, distance: 73.9
click at [386, 465] on div "otherInputs . forEach ( input => { // Run once on load updateGenericReadable ( …" at bounding box center [570, 426] width 422 height 577
paste textarea "}"
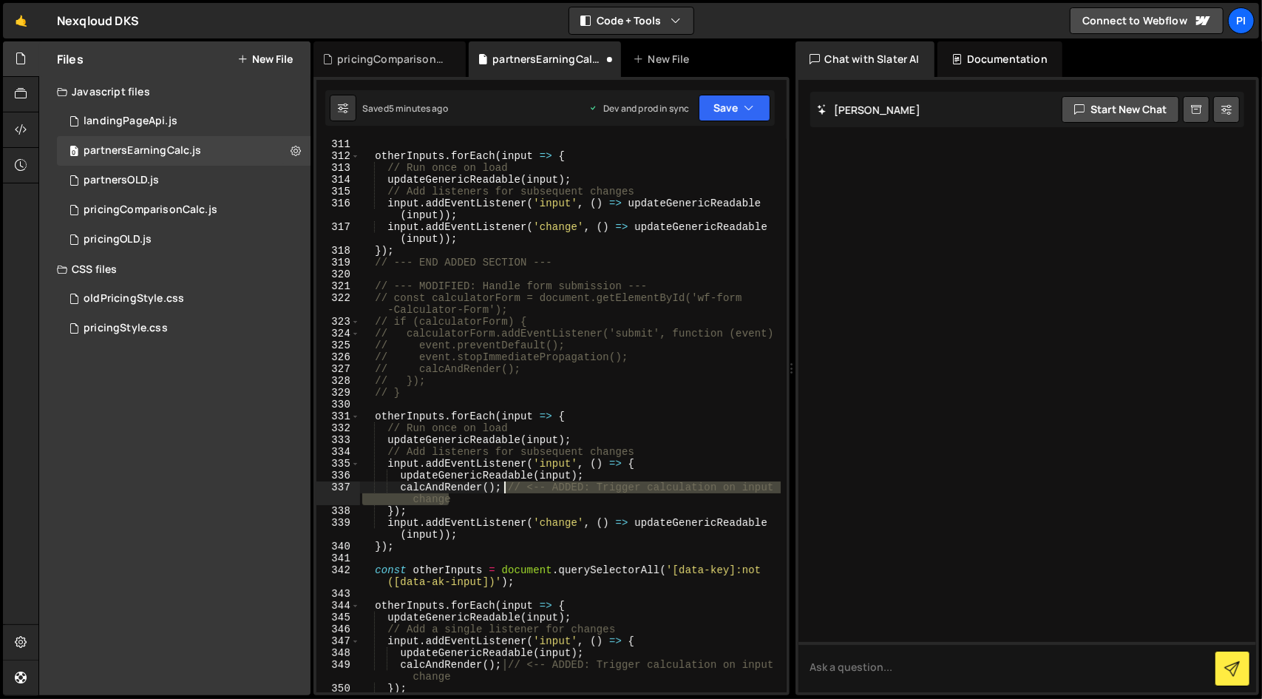
drag, startPoint x: 493, startPoint y: 501, endPoint x: 504, endPoint y: 490, distance: 15.7
click at [504, 490] on div "otherInputs . forEach ( input => { // Run once on load updateGenericReadable ( …" at bounding box center [570, 426] width 422 height 577
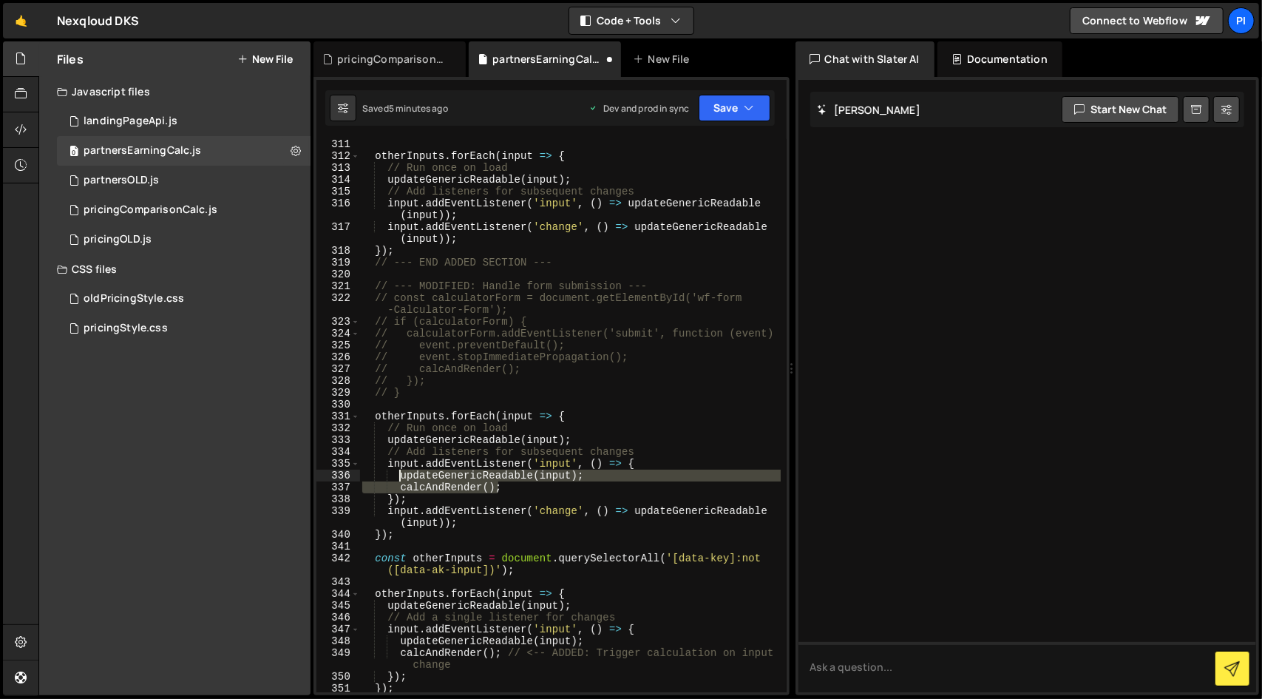
click at [399, 474] on div "otherInputs . forEach ( input => { // Run once on load updateGenericReadable ( …" at bounding box center [570, 426] width 422 height 577
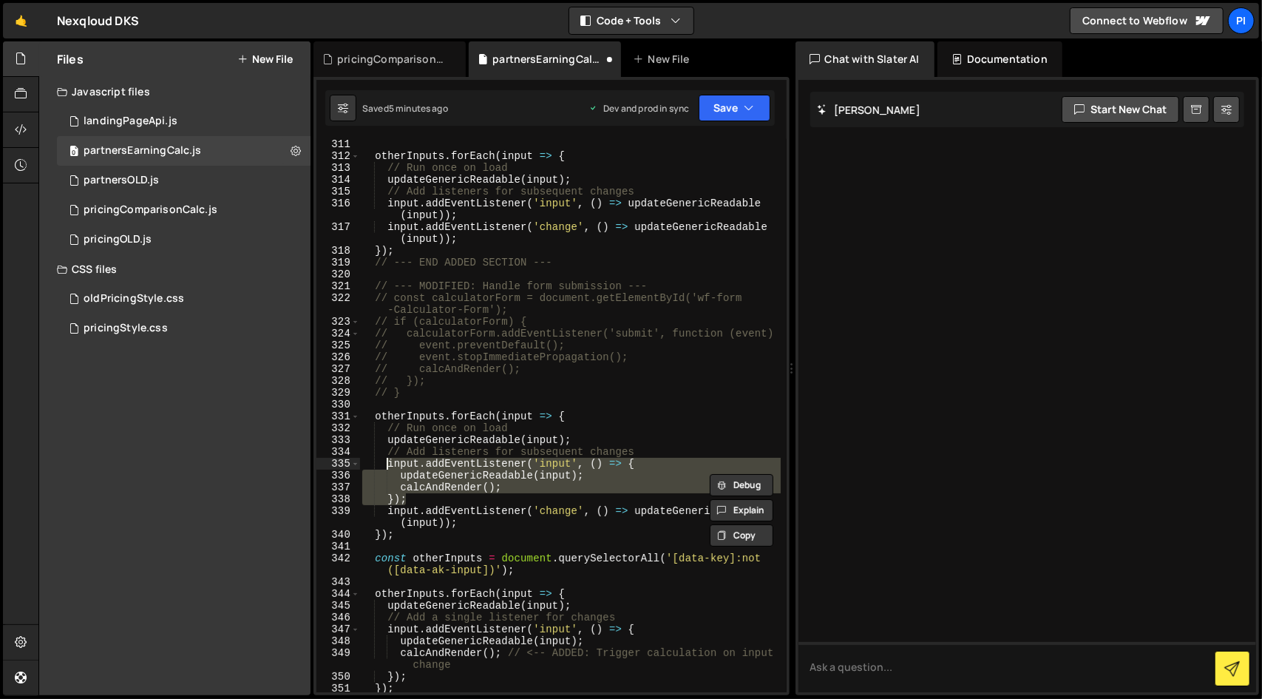
drag, startPoint x: 413, startPoint y: 499, endPoint x: 388, endPoint y: 461, distance: 45.5
click at [388, 461] on div "otherInputs . forEach ( input => { // Run once on load updateGenericReadable ( …" at bounding box center [570, 426] width 422 height 577
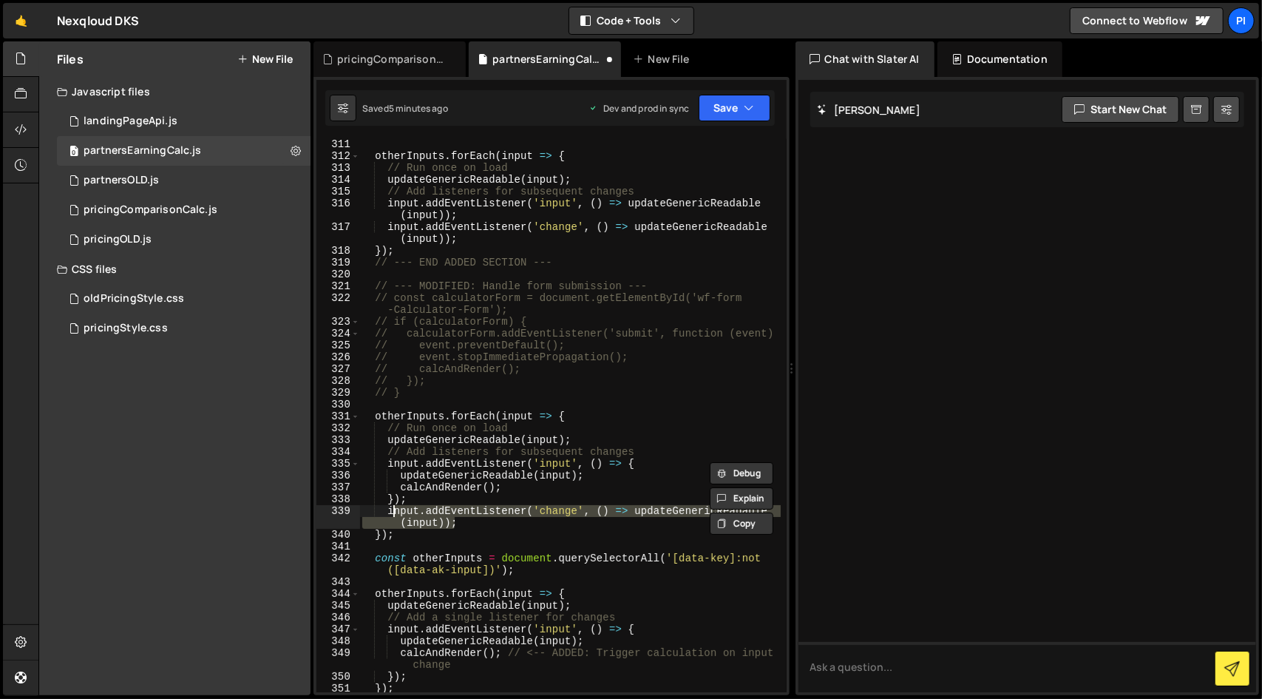
drag, startPoint x: 464, startPoint y: 524, endPoint x: 390, endPoint y: 511, distance: 75.1
click at [390, 511] on div "otherInputs . forEach ( input => { // Run once on load updateGenericReadable ( …" at bounding box center [570, 426] width 422 height 577
paste textarea "}"
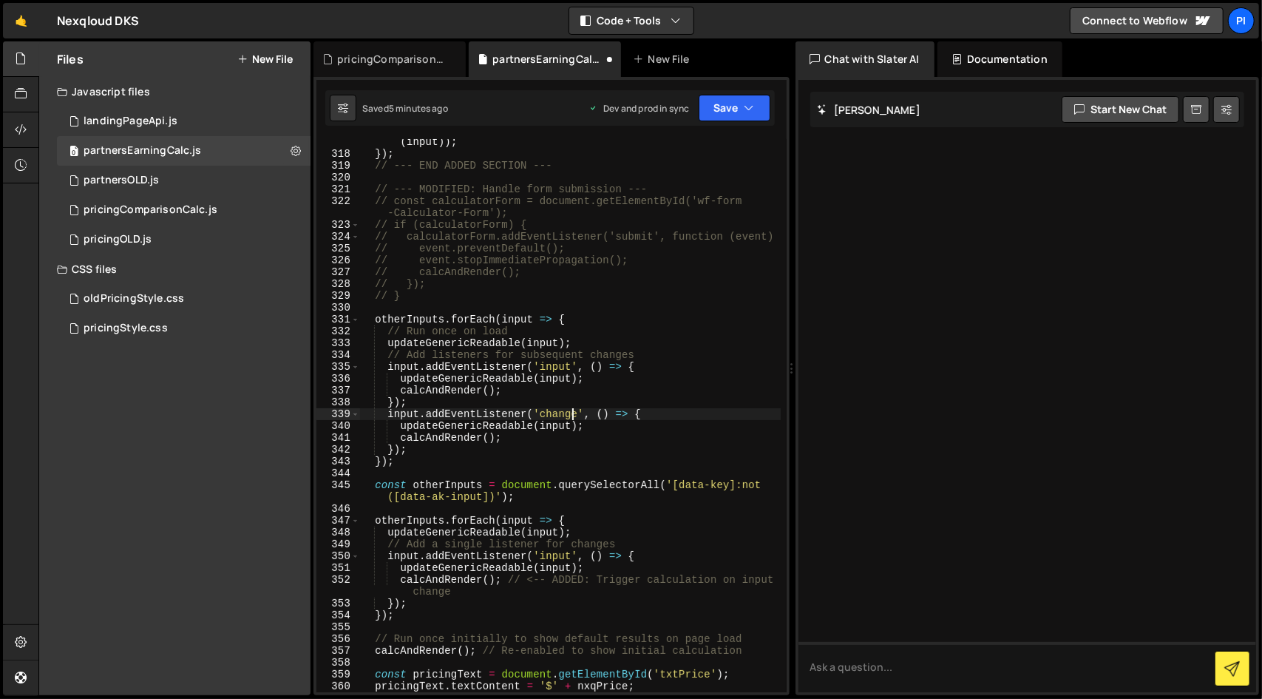
scroll to position [4002, 0]
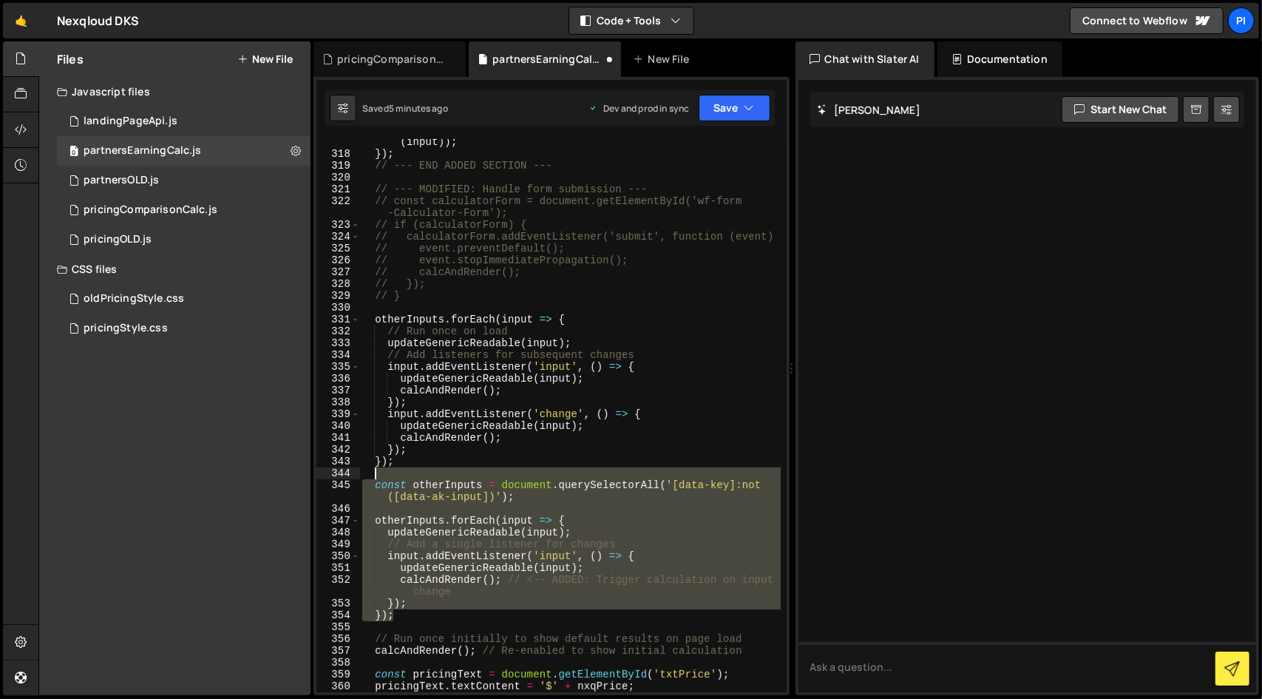
drag, startPoint x: 423, startPoint y: 616, endPoint x: 473, endPoint y: 476, distance: 149.2
click at [473, 476] on div "input . addEventListener ( 'change' , ( ) => updateGenericReadable ( input )) ;…" at bounding box center [570, 418] width 422 height 589
type textarea "const otherInputs = document.querySelectorAll('[data-key]:not([data-ak-input])'…"
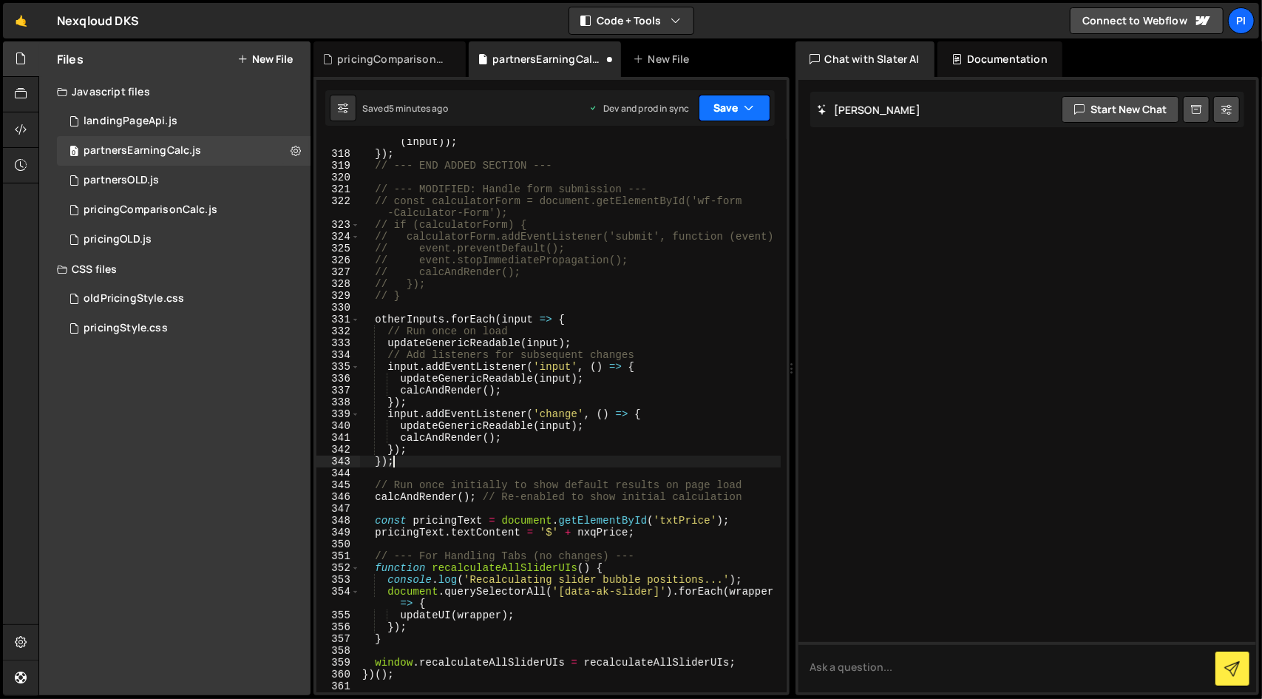
click at [714, 112] on button "Save" at bounding box center [735, 108] width 72 height 27
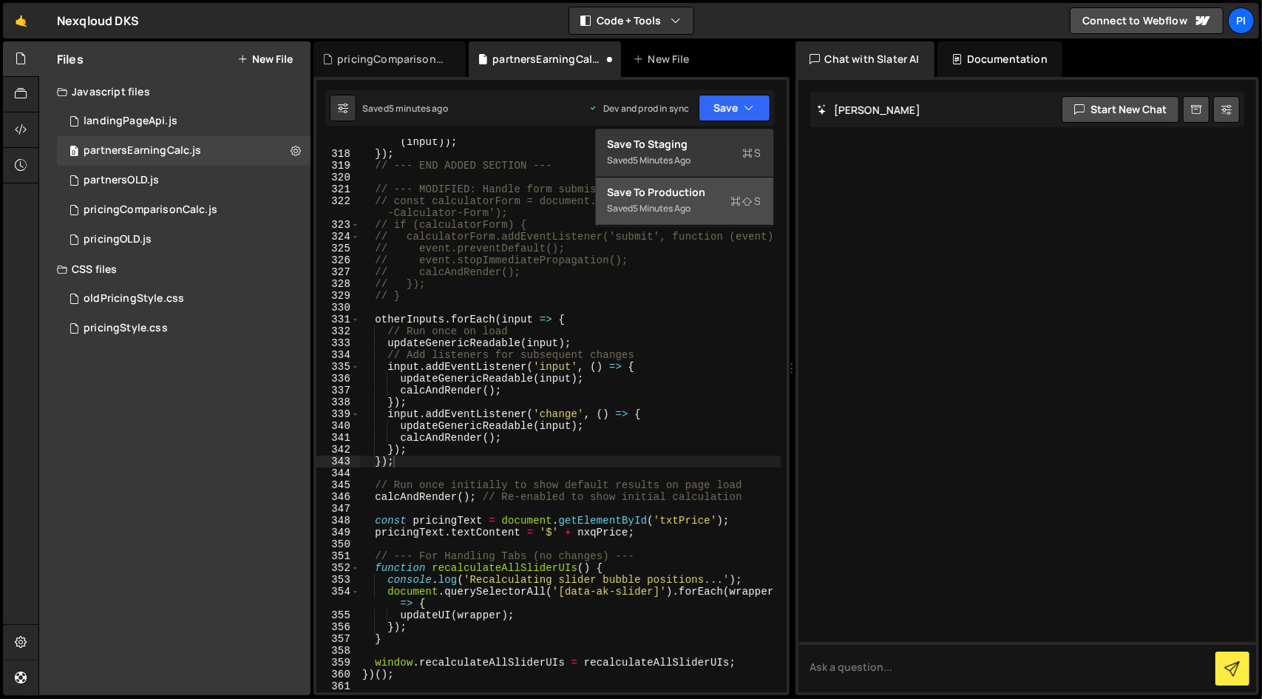
click at [727, 209] on div "Saved 5 minutes ago" at bounding box center [685, 209] width 154 height 18
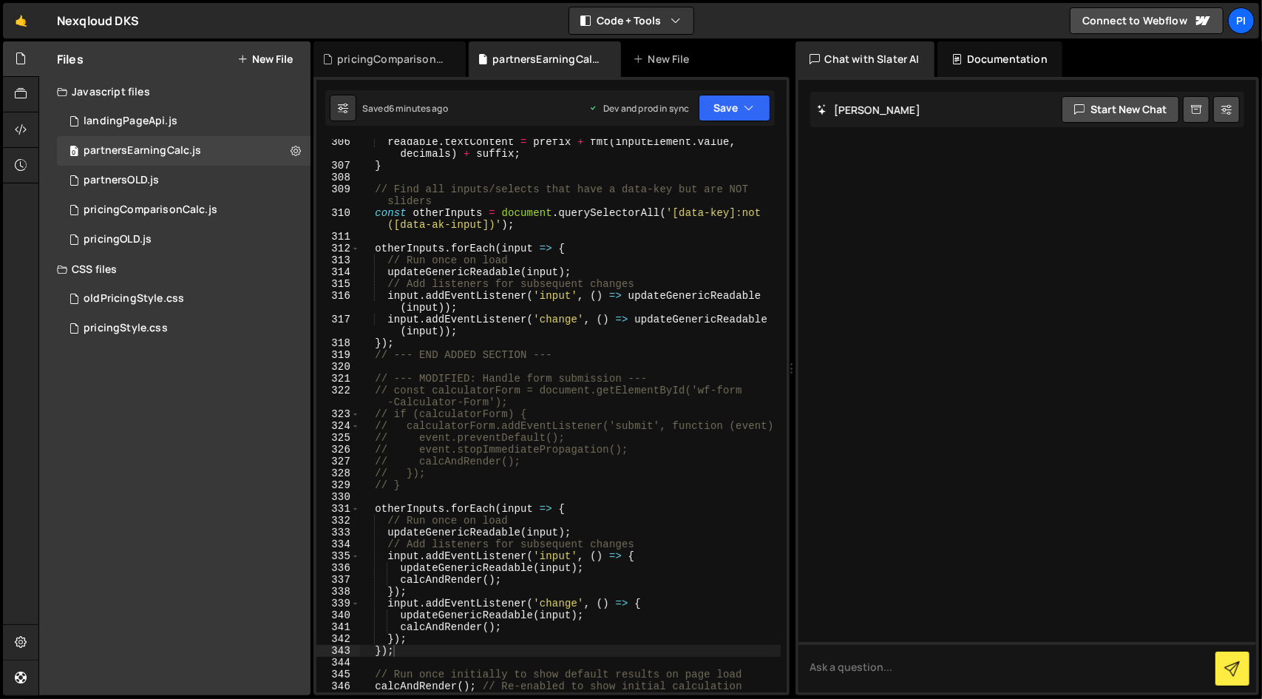
scroll to position [3817, 0]
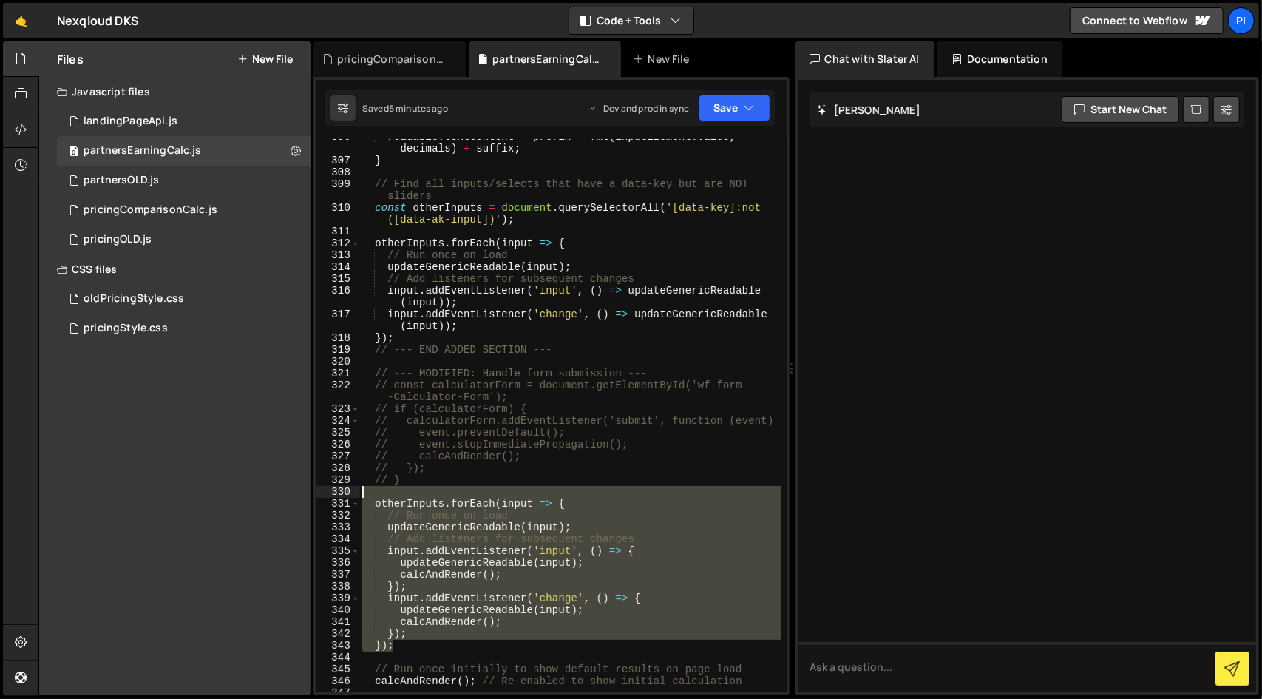
drag, startPoint x: 455, startPoint y: 646, endPoint x: 557, endPoint y: 493, distance: 183.4
click at [557, 493] on div "readable . textContent = prefix + fmt ( inputElement . value , decimals ) + suf…" at bounding box center [570, 425] width 422 height 589
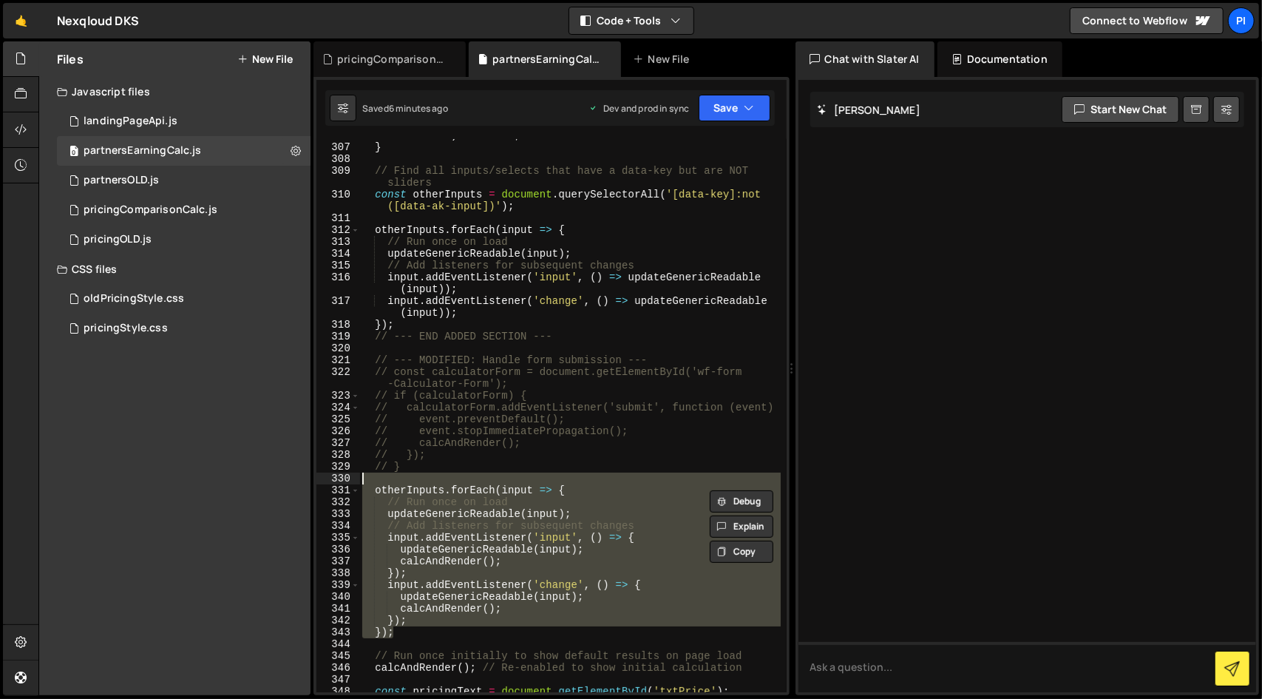
scroll to position [3831, 0]
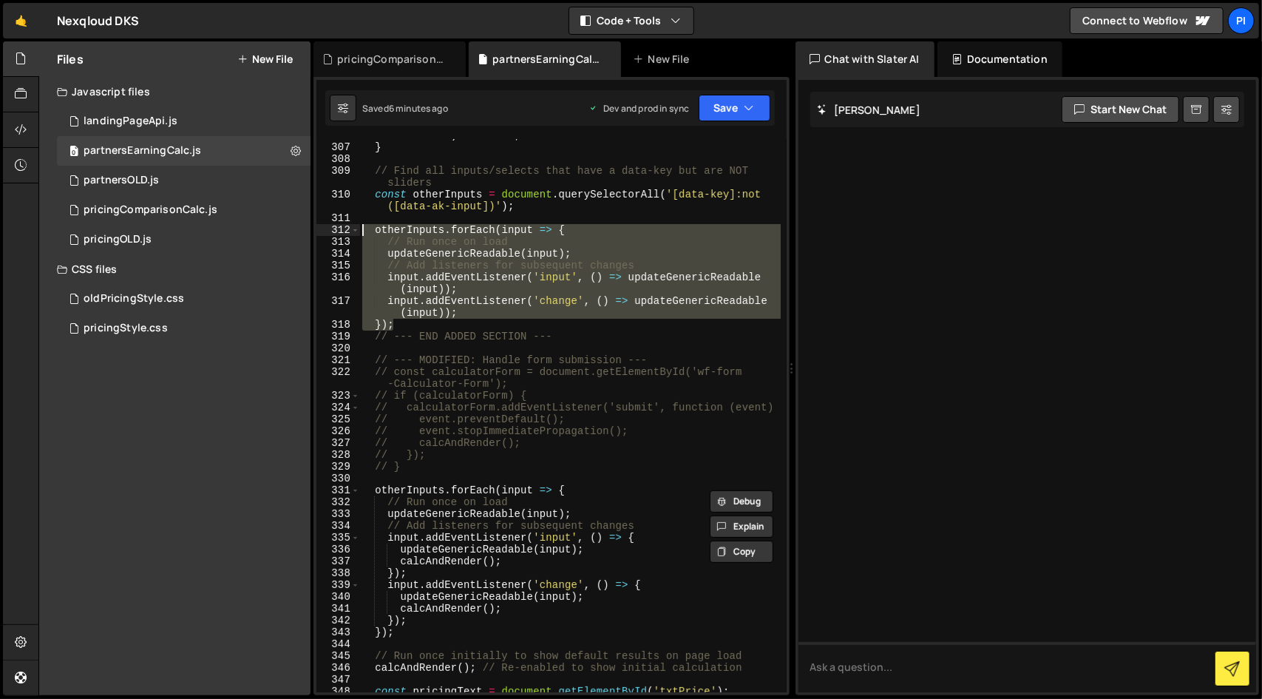
drag, startPoint x: 469, startPoint y: 324, endPoint x: 363, endPoint y: 229, distance: 142.4
click at [363, 229] on div "readable . textContent = prefix + fmt ( inputElement . value , decimals ) + suf…" at bounding box center [570, 412] width 422 height 589
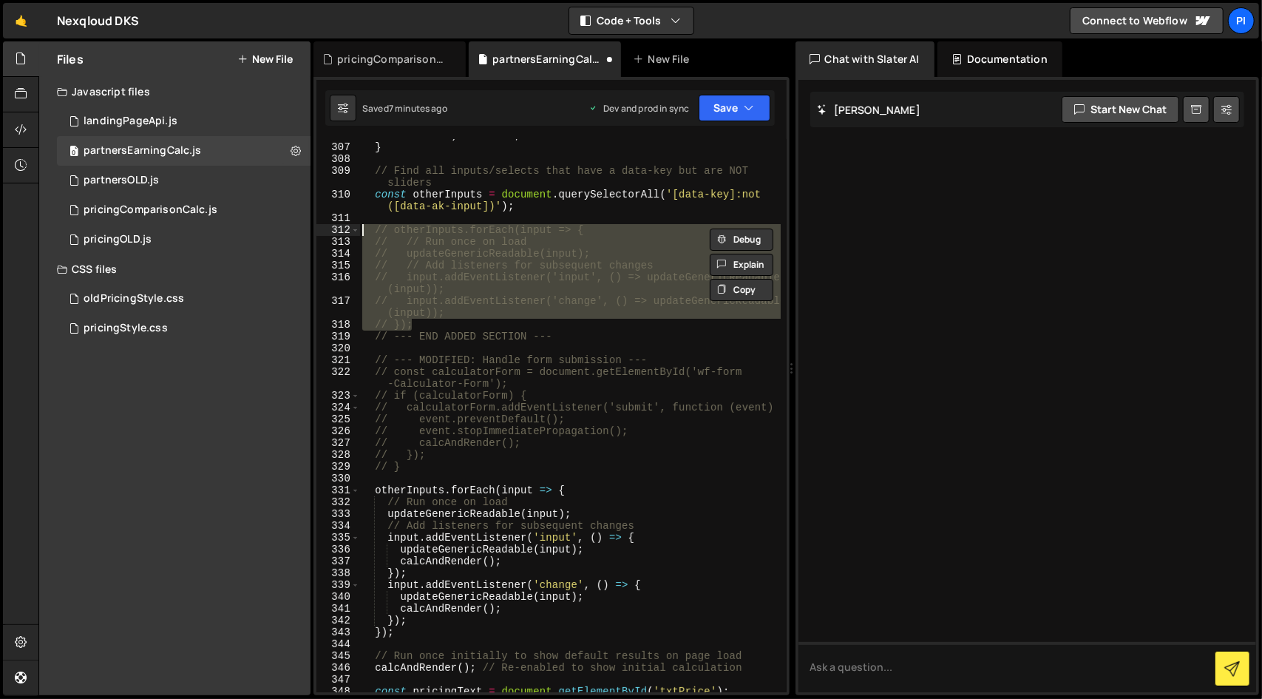
type textarea "// otherInputs.forEach(input => {"
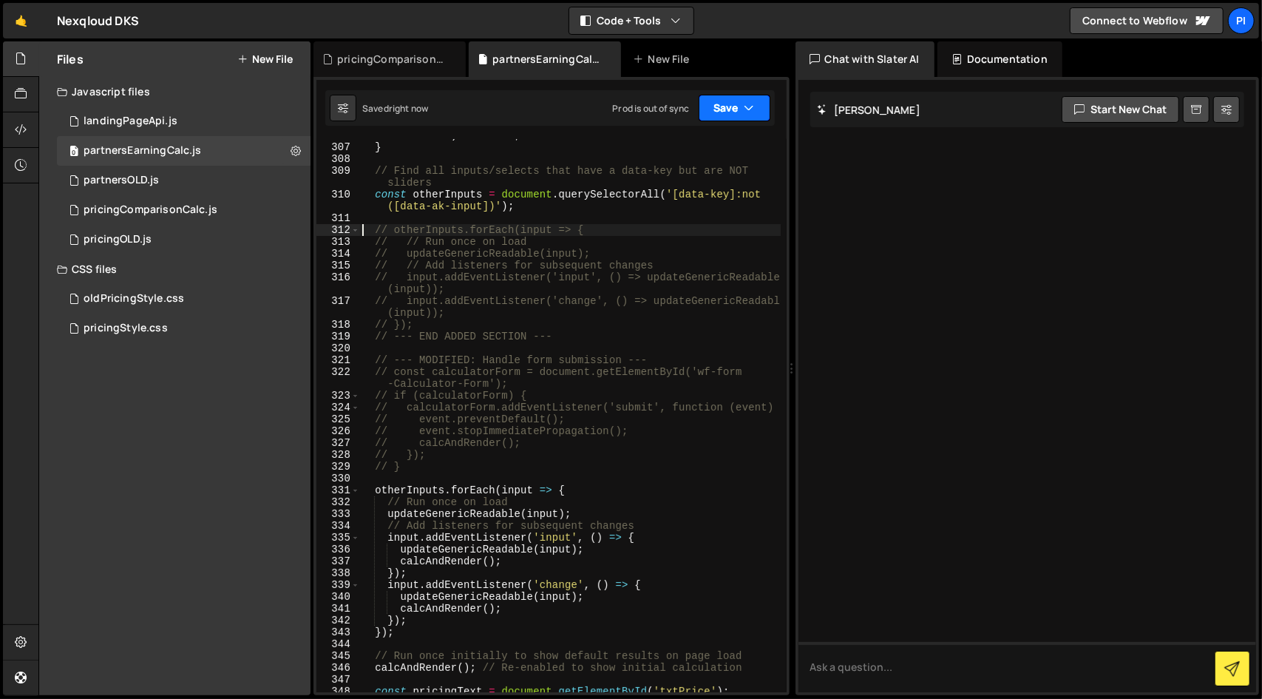
click at [720, 107] on button "Save" at bounding box center [735, 108] width 72 height 27
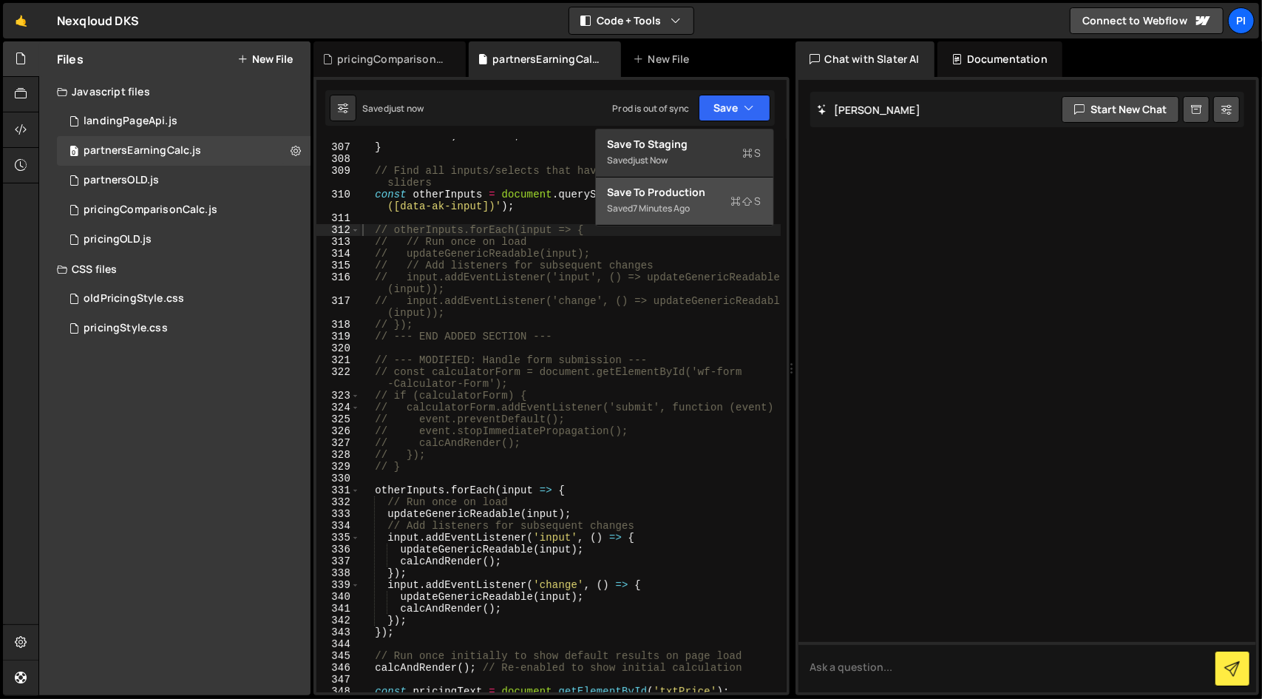
click at [700, 197] on div "Save to Production S" at bounding box center [685, 192] width 154 height 15
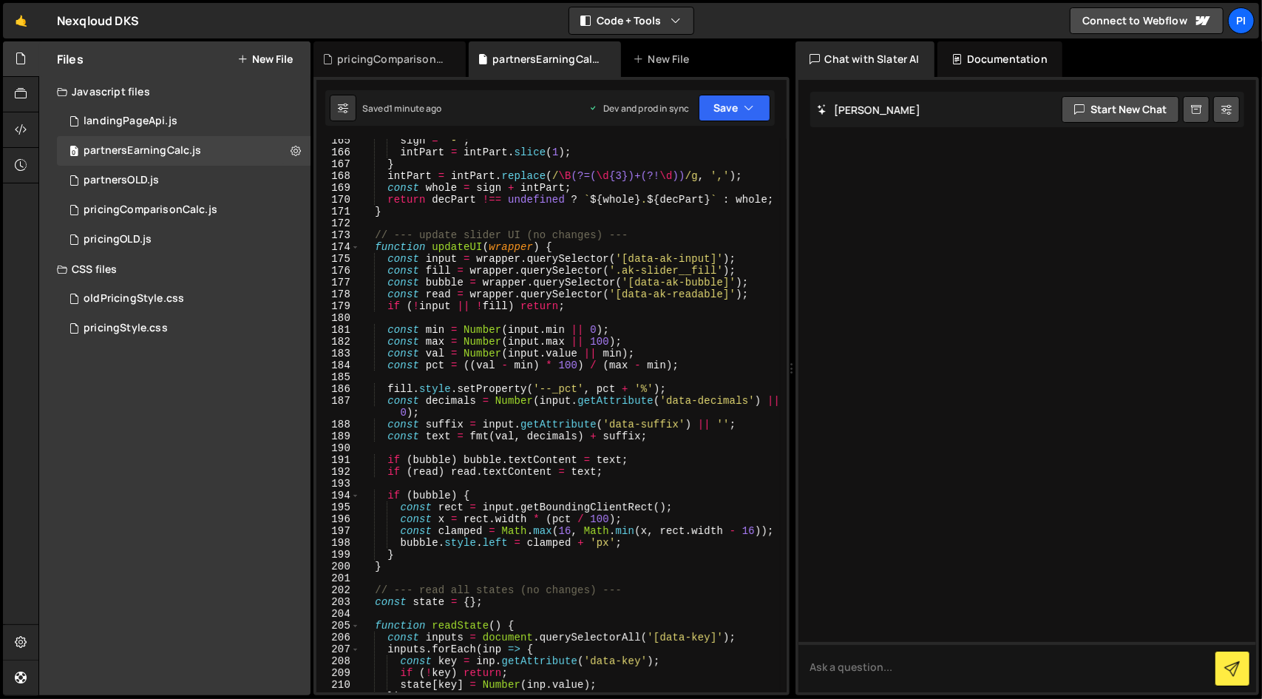
scroll to position [2051, 0]
click at [518, 447] on div "sign = '-' ; intPart = intPart . slice ( 1 ) ; } intPart = intPart . replace ( …" at bounding box center [570, 423] width 422 height 577
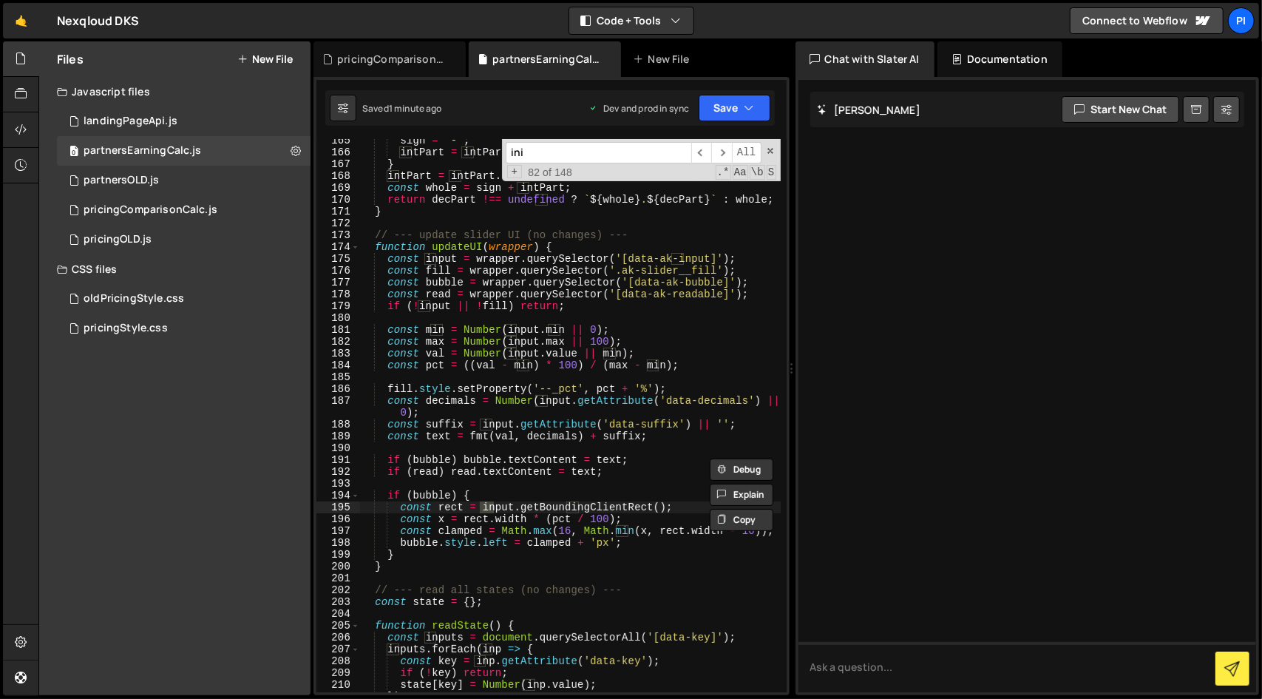
scroll to position [3167, 0]
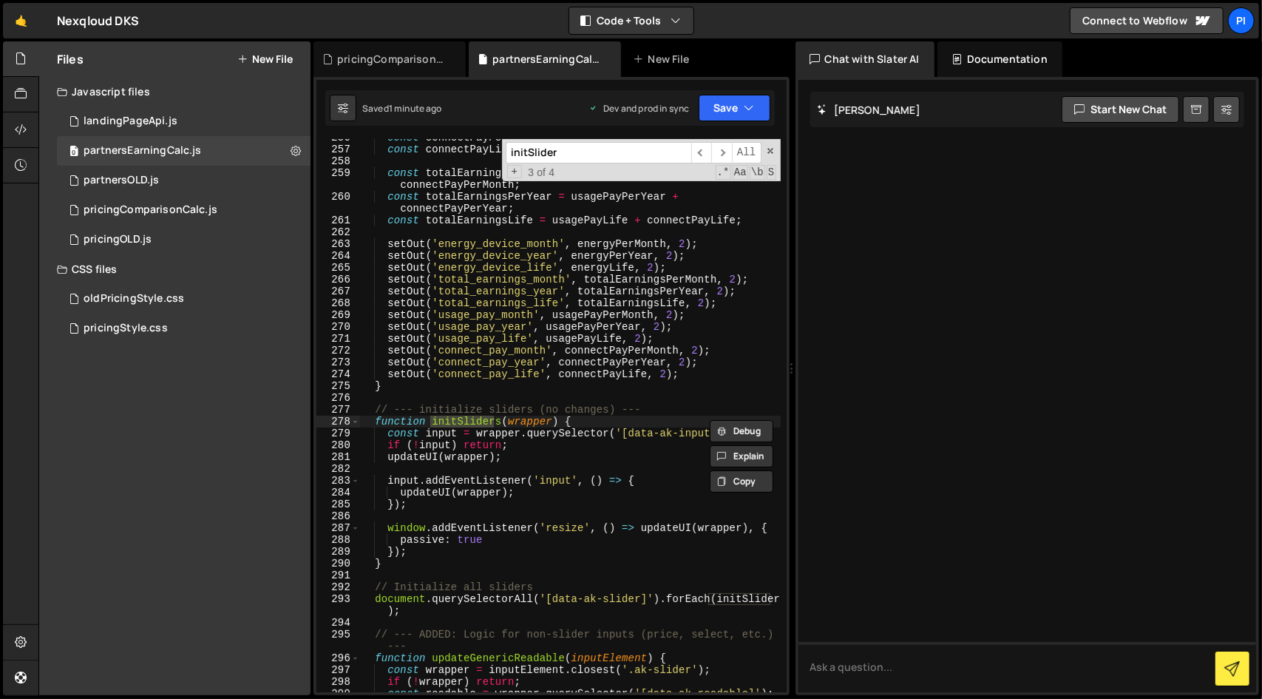
type input "initSlider"
type textarea "updateUI(wrapper);"
click at [528, 491] on div "const connectPayPerYear = connectPayPerMonth * MONTH_IN_YEAR ; const connectPay…" at bounding box center [570, 420] width 422 height 577
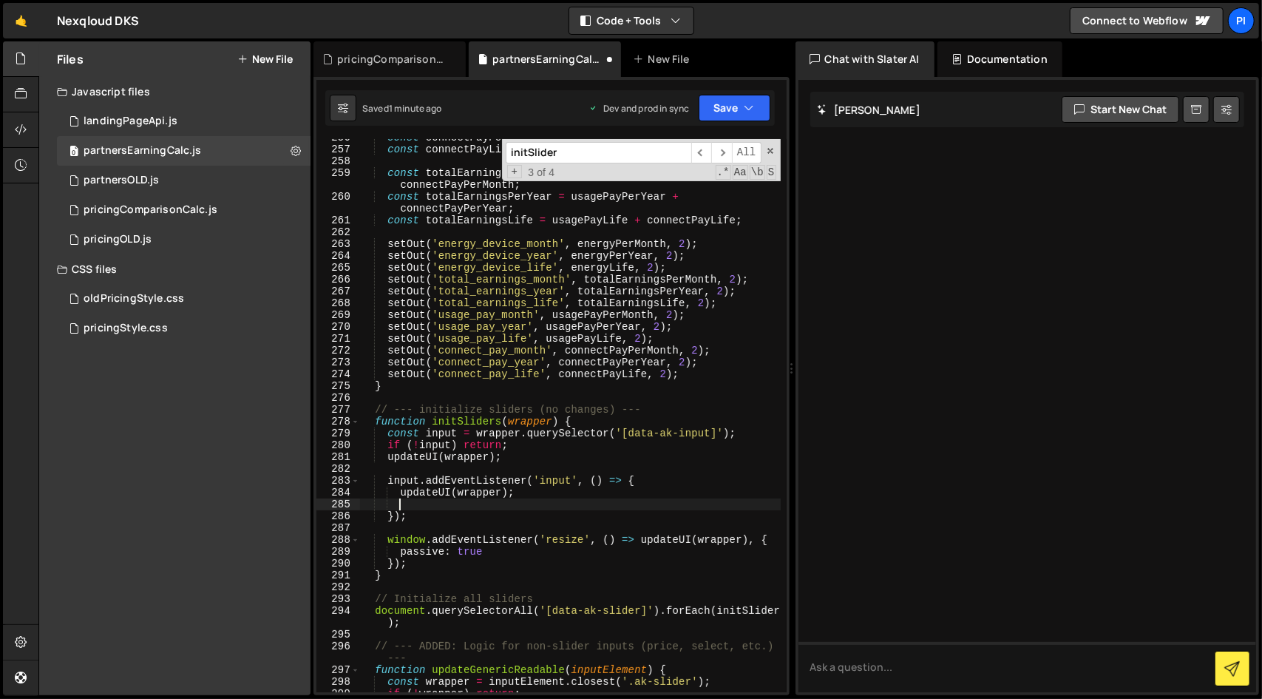
paste textarea "calcAndRender();"
click at [740, 112] on button "Save" at bounding box center [735, 108] width 72 height 27
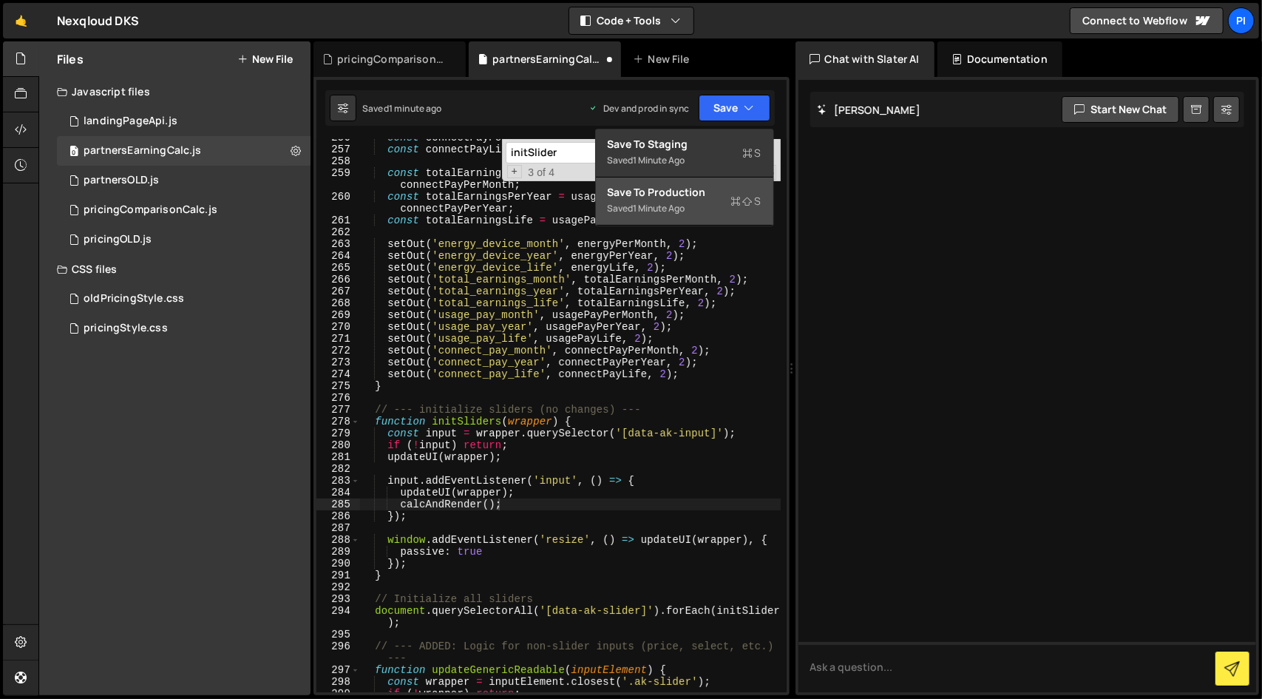
click at [705, 207] on div "Saved 1 minute ago" at bounding box center [685, 209] width 154 height 18
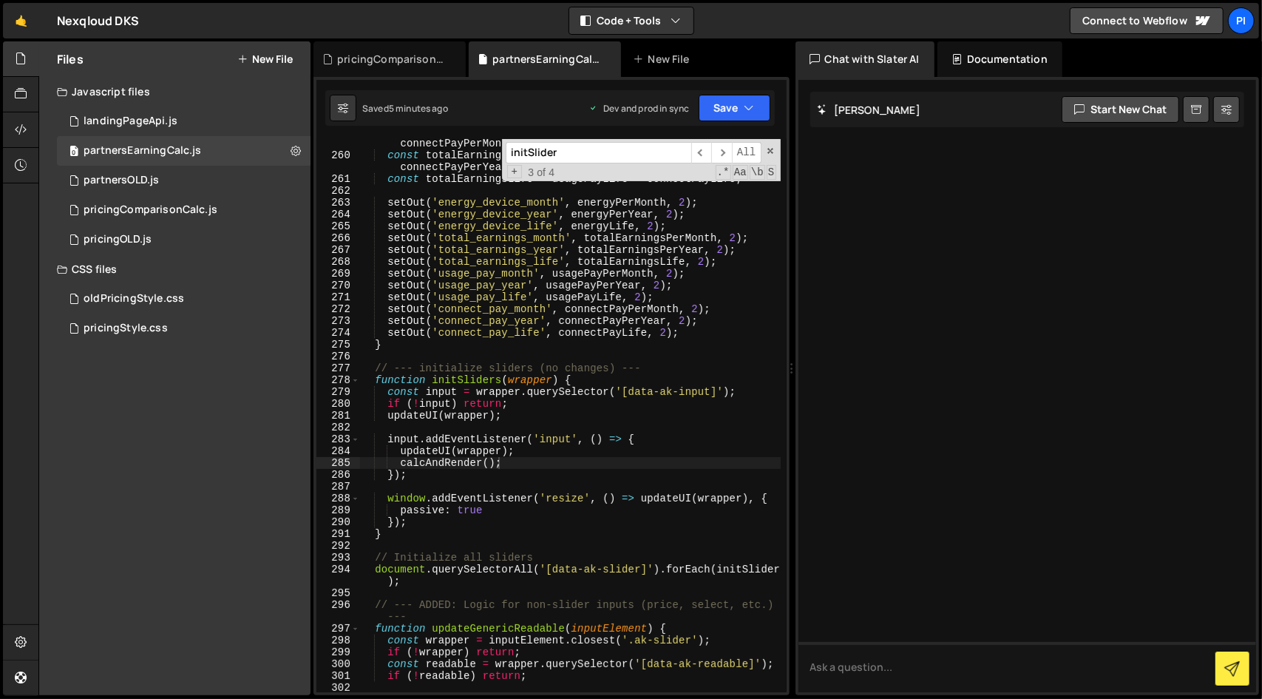
scroll to position [3232, 0]
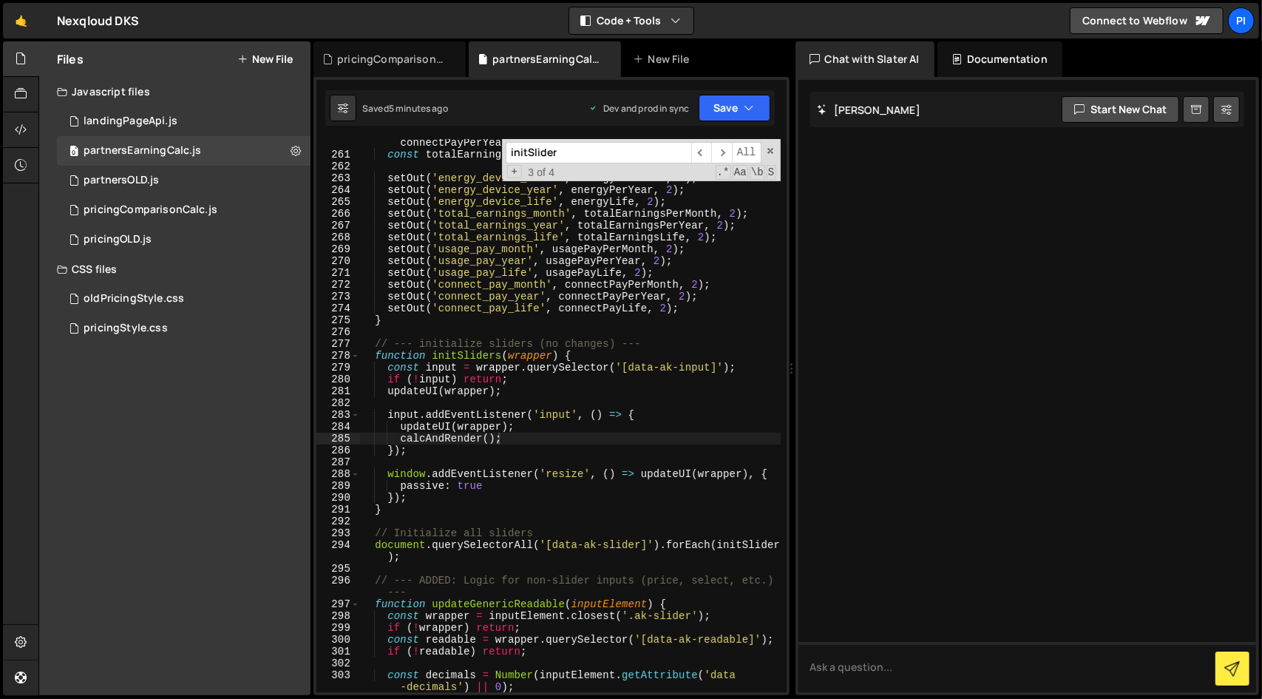
type textarea "}"
click at [457, 506] on div "const totalEarningsPerYear = usagePayPerYear + connectPayPerYear ; const totalE…" at bounding box center [570, 419] width 422 height 589
click at [507, 563] on div "const totalEarningsPerYear = usagePayPerYear + connectPayPerYear ; const totalE…" at bounding box center [570, 419] width 422 height 589
type textarea "document.querySelectorAll('[data-ak-slider]').forEach(initSliders);"
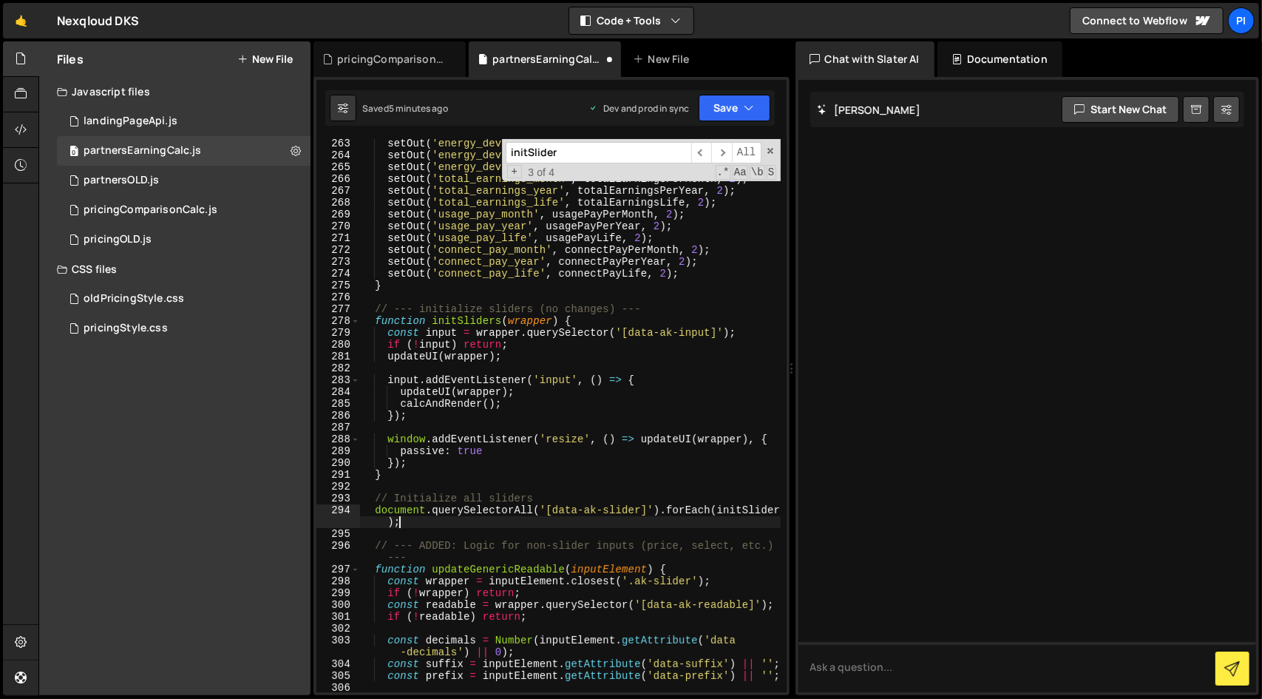
scroll to position [3276, 0]
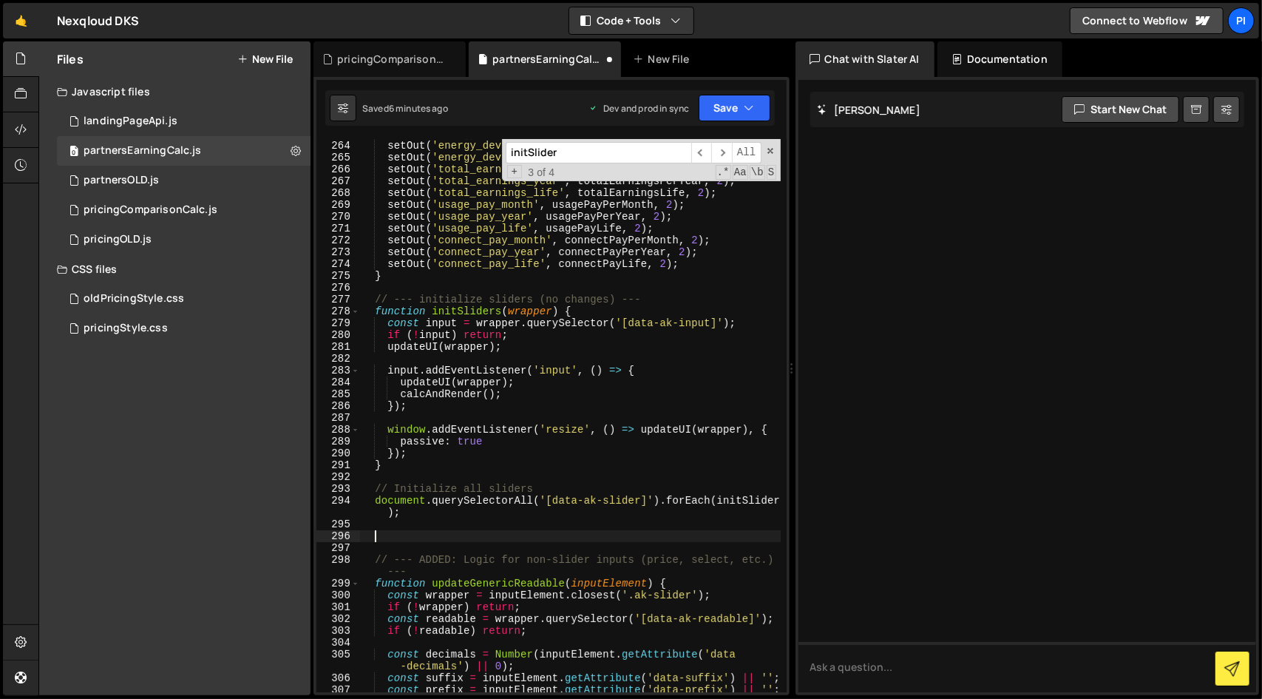
paste textarea "}"
type textarea "}"
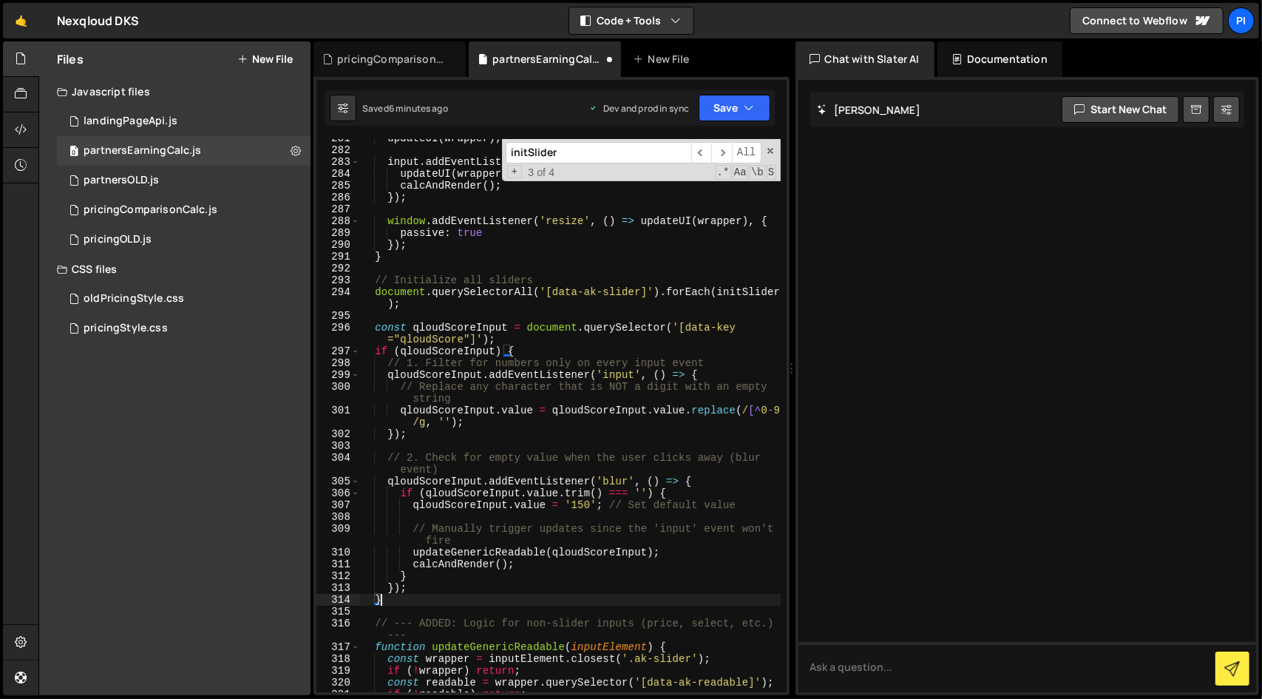
scroll to position [3501, 0]
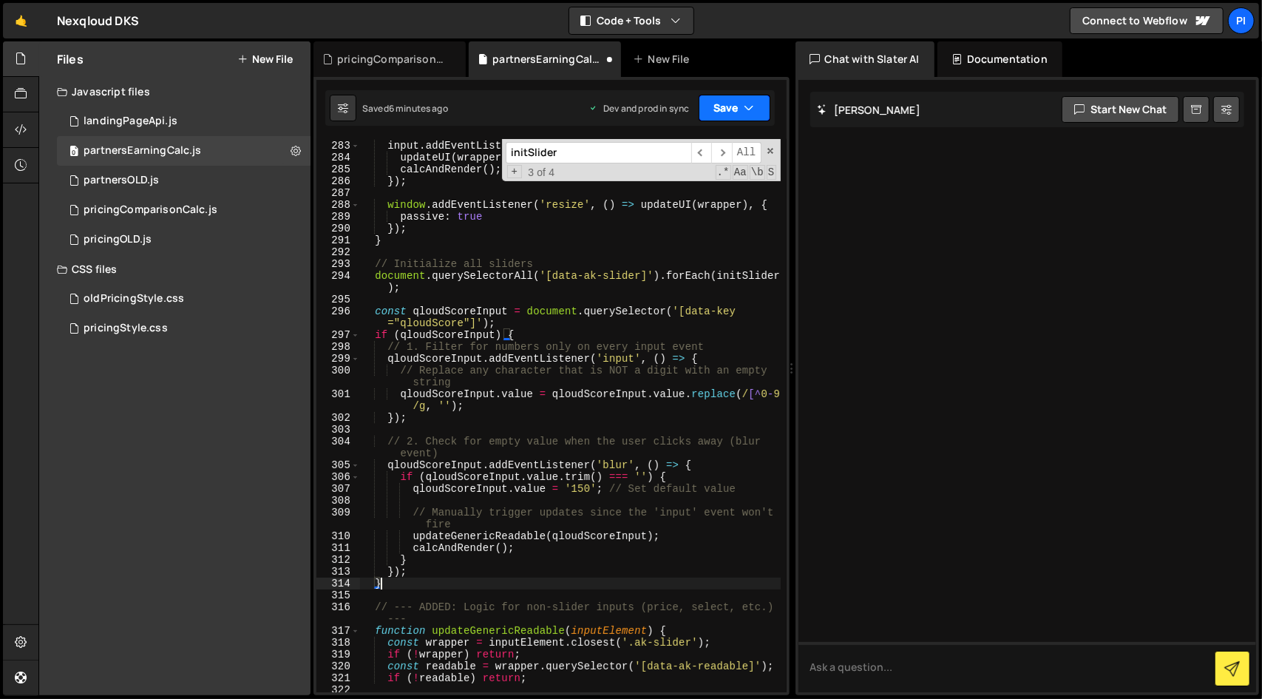
click at [745, 109] on icon "button" at bounding box center [750, 108] width 10 height 15
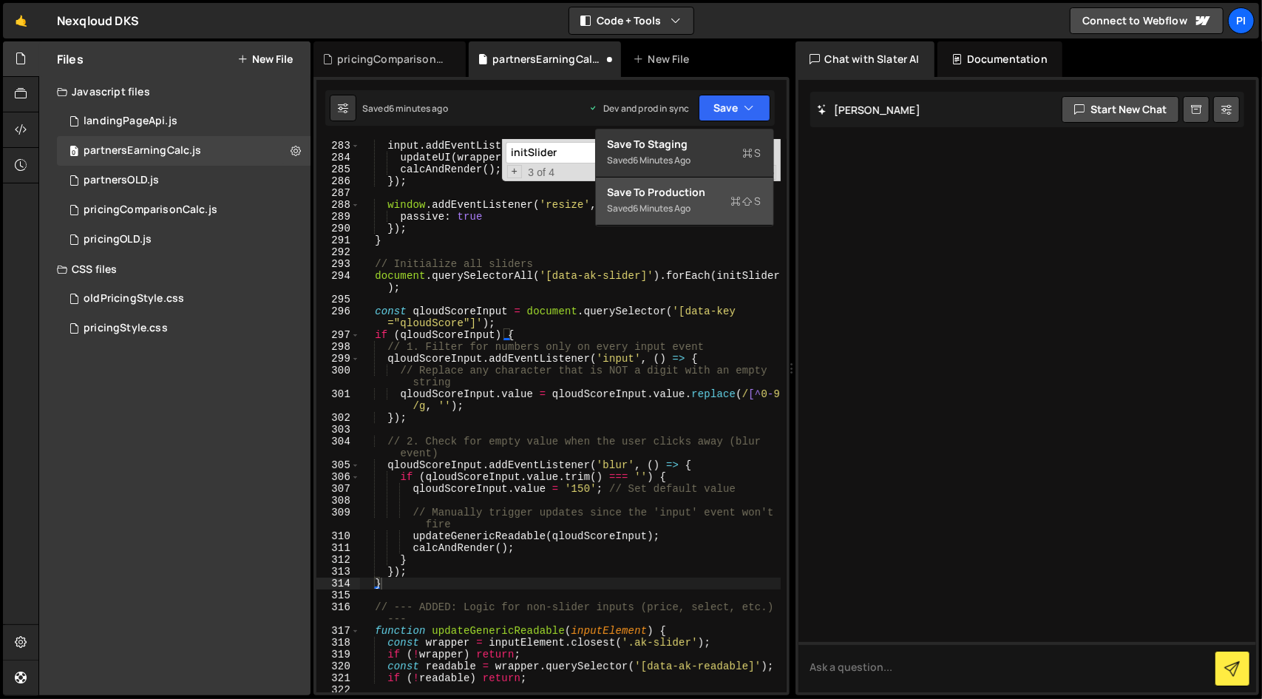
click at [704, 208] on div "Saved 6 minutes ago" at bounding box center [685, 209] width 154 height 18
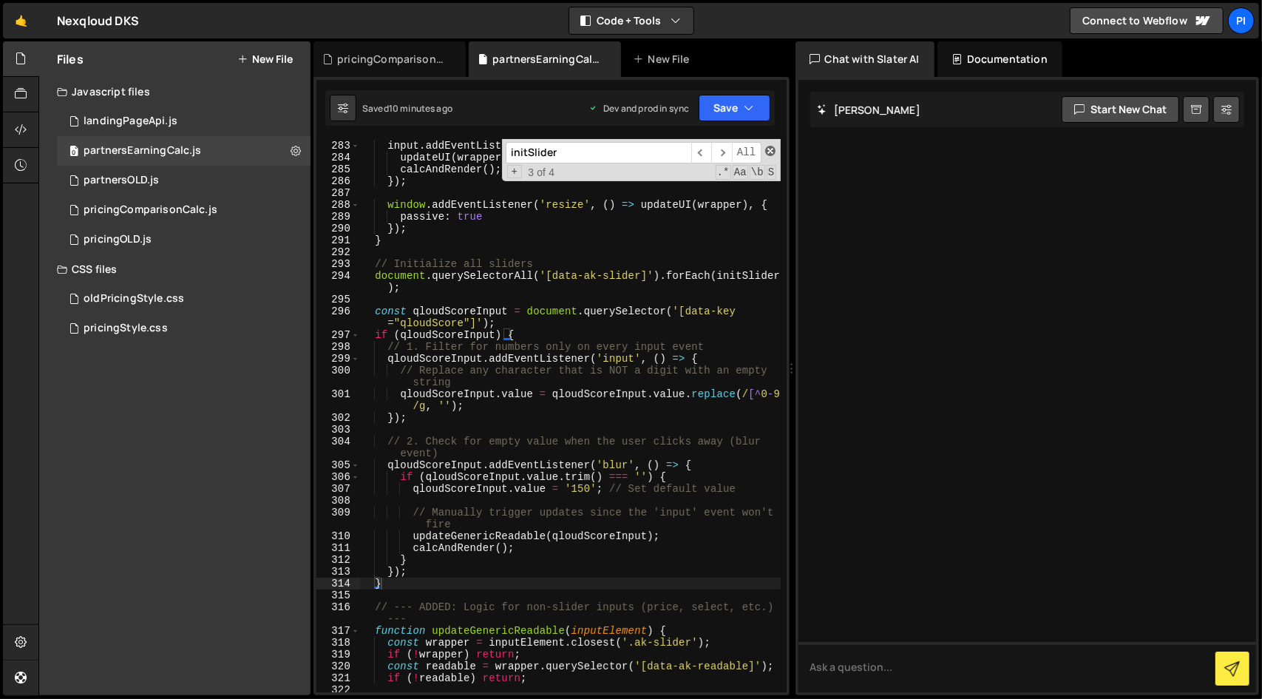
click at [774, 151] on span at bounding box center [770, 151] width 10 height 10
